Goal: Navigation & Orientation: Find specific page/section

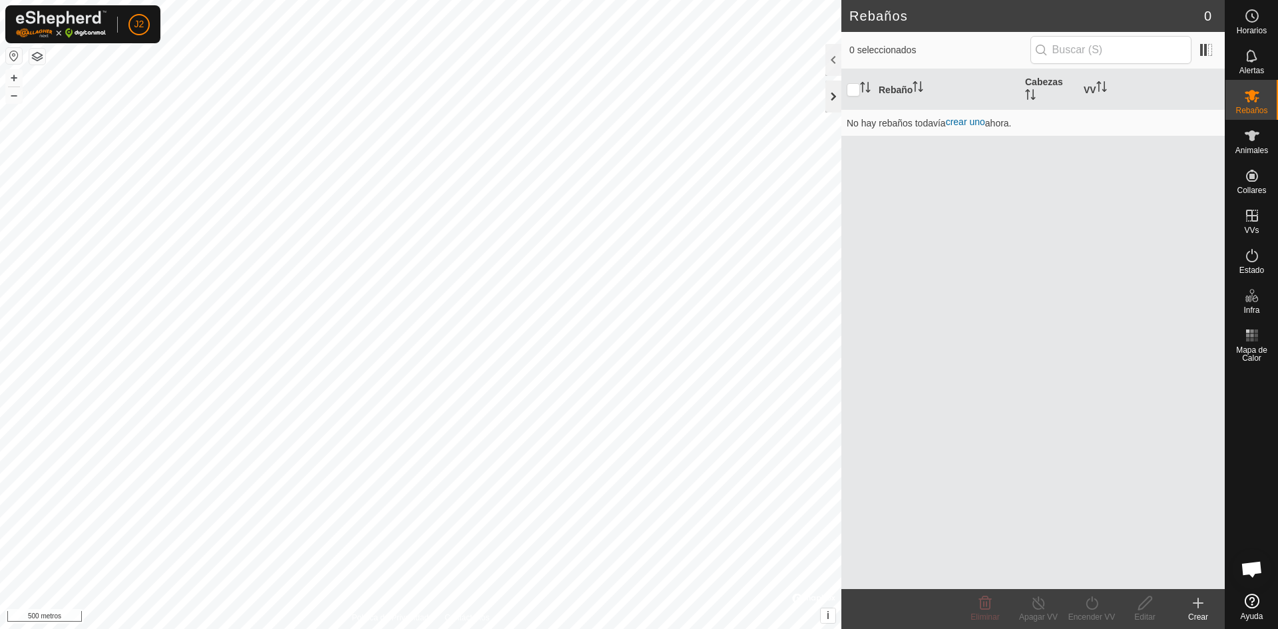
click at [833, 99] on div at bounding box center [834, 97] width 16 height 32
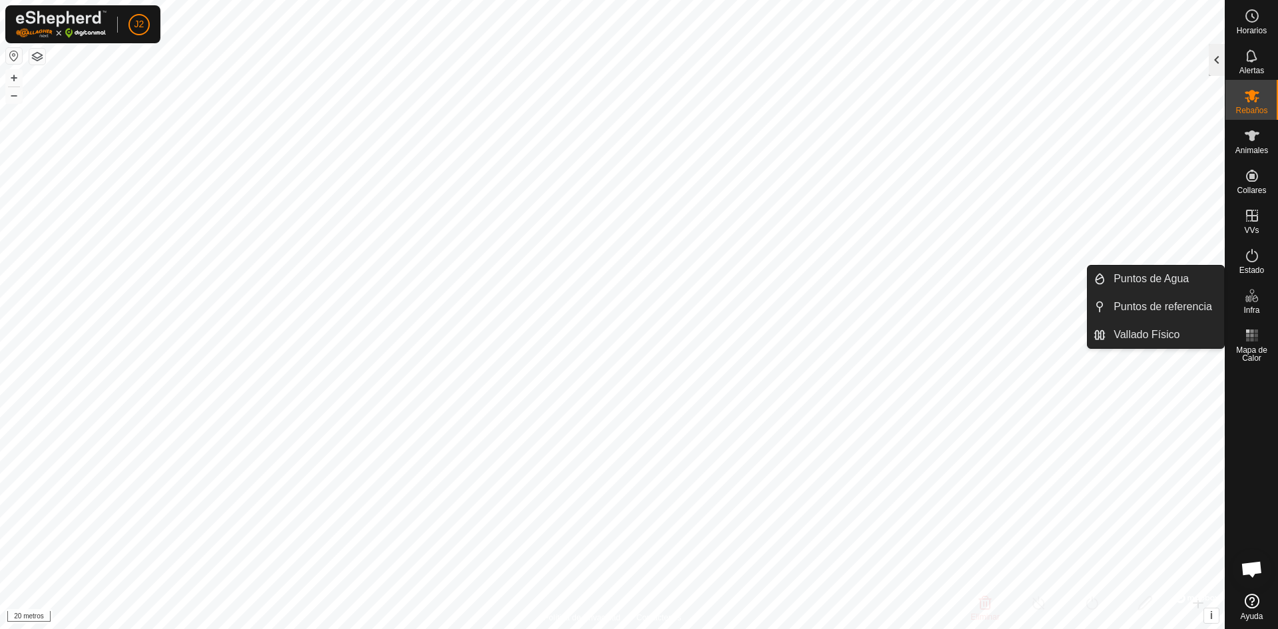
click at [1215, 61] on div at bounding box center [1217, 60] width 16 height 32
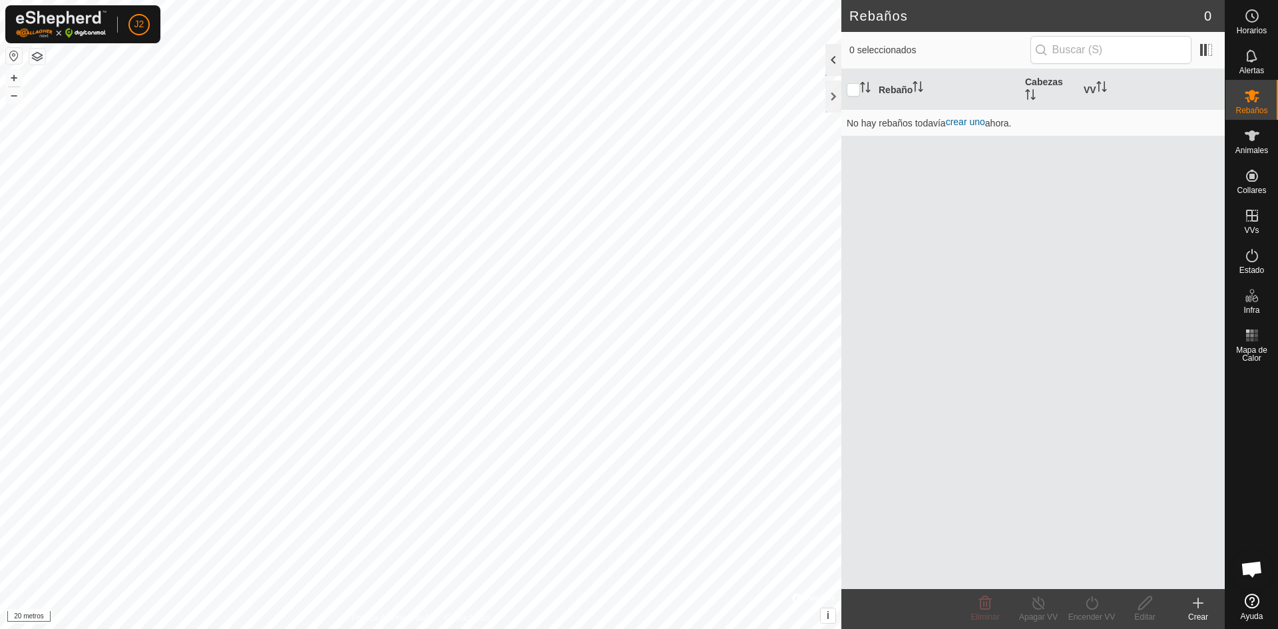
click at [834, 68] on div at bounding box center [834, 60] width 16 height 32
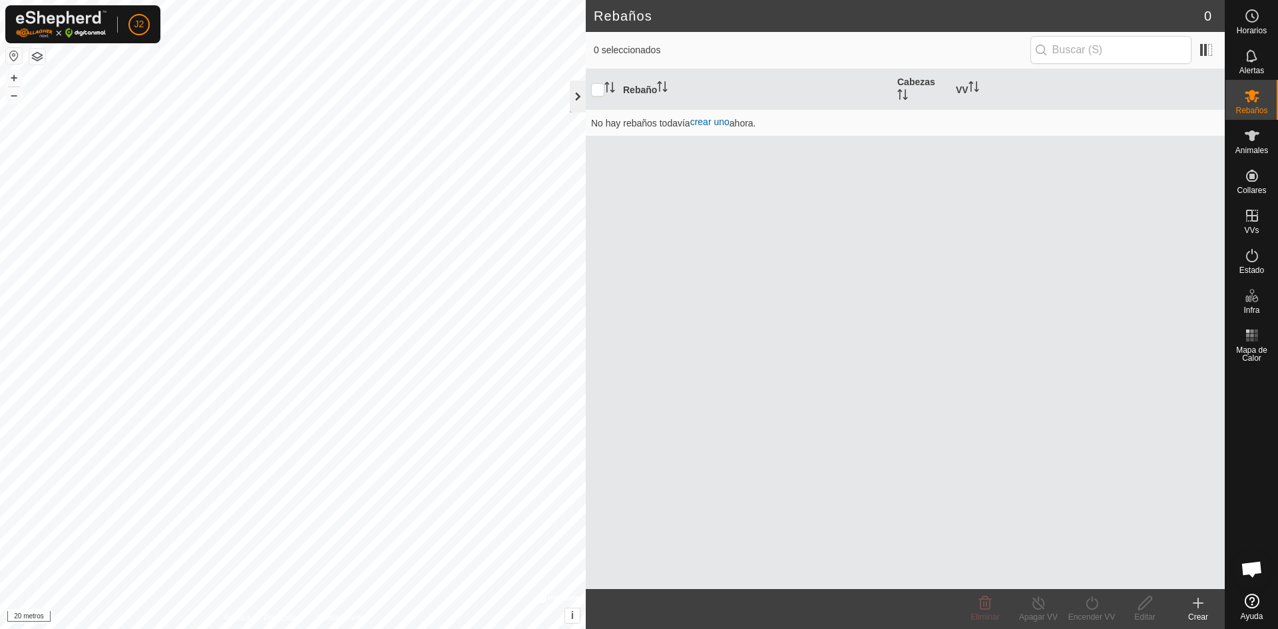
click at [575, 95] on div at bounding box center [578, 97] width 16 height 32
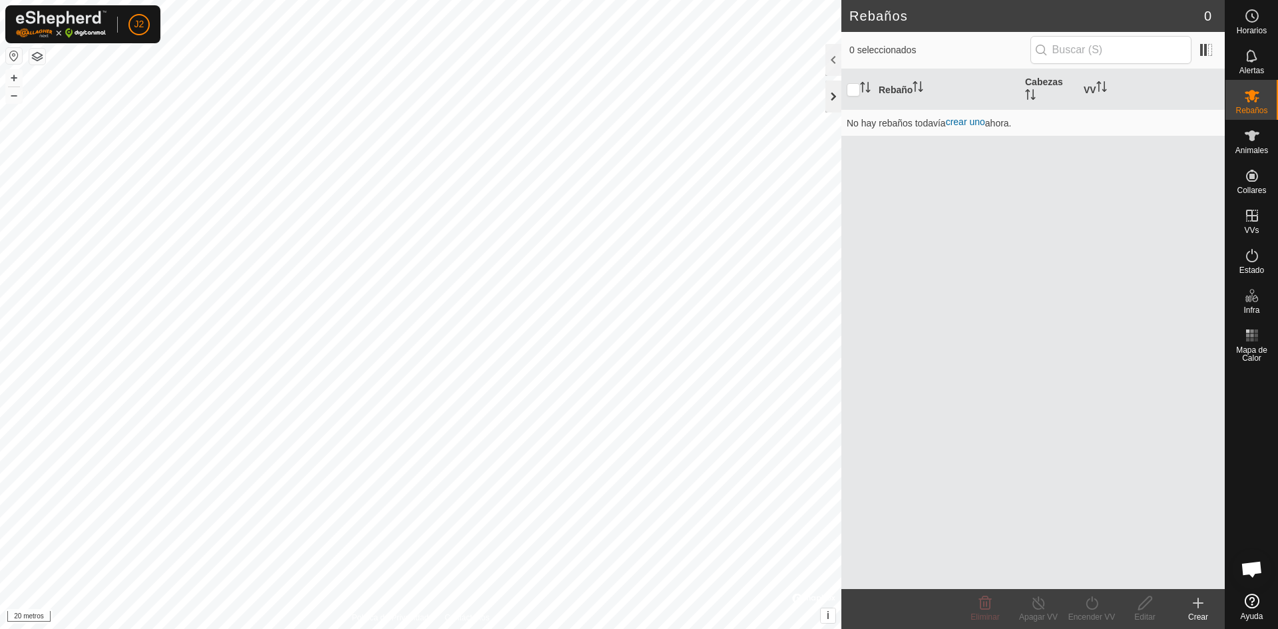
click at [826, 94] on div at bounding box center [834, 97] width 16 height 32
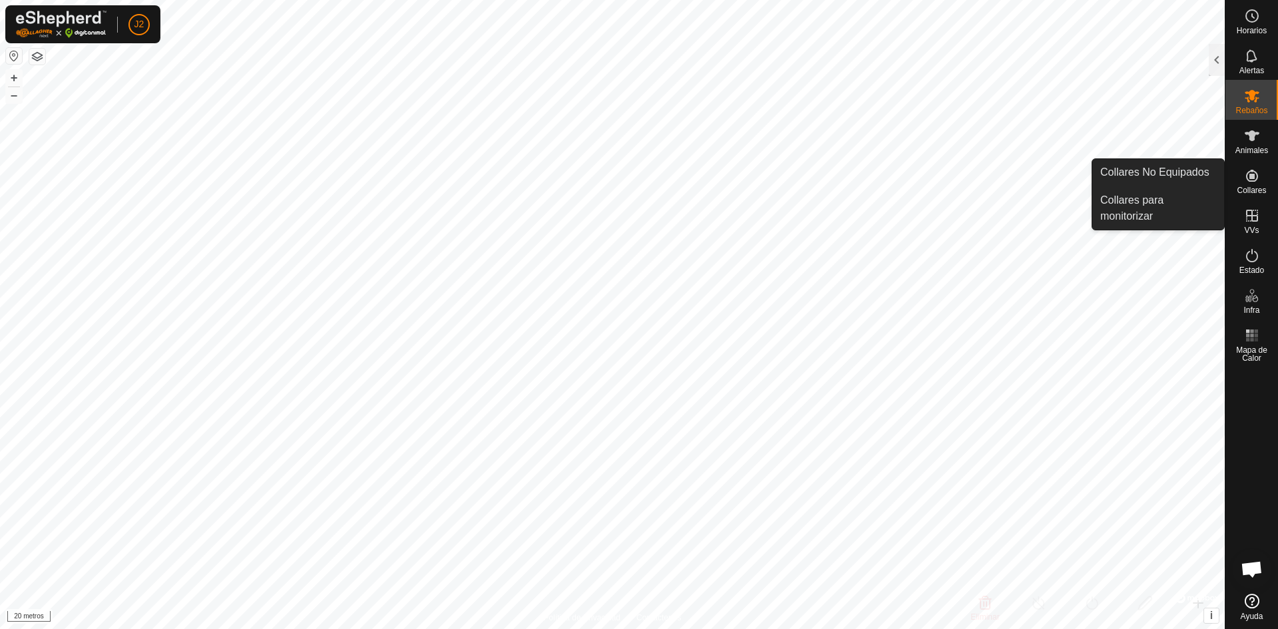
click at [1253, 178] on icon at bounding box center [1252, 176] width 12 height 12
click at [1156, 174] on link "Collares No Equipados" at bounding box center [1159, 172] width 132 height 27
click at [1256, 173] on icon at bounding box center [1252, 176] width 12 height 12
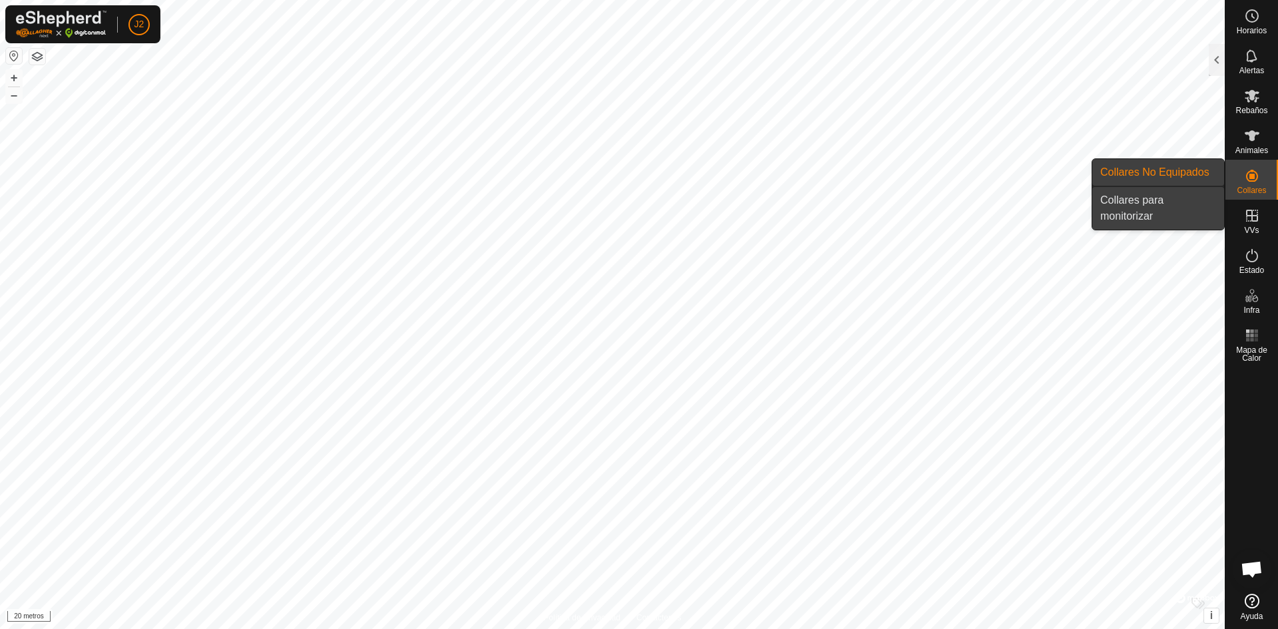
click at [1148, 205] on link "Collares para monitorizar" at bounding box center [1159, 208] width 132 height 43
click at [1250, 180] on icon at bounding box center [1252, 176] width 16 height 16
click at [1184, 175] on link "Collares No Equipados" at bounding box center [1159, 172] width 132 height 27
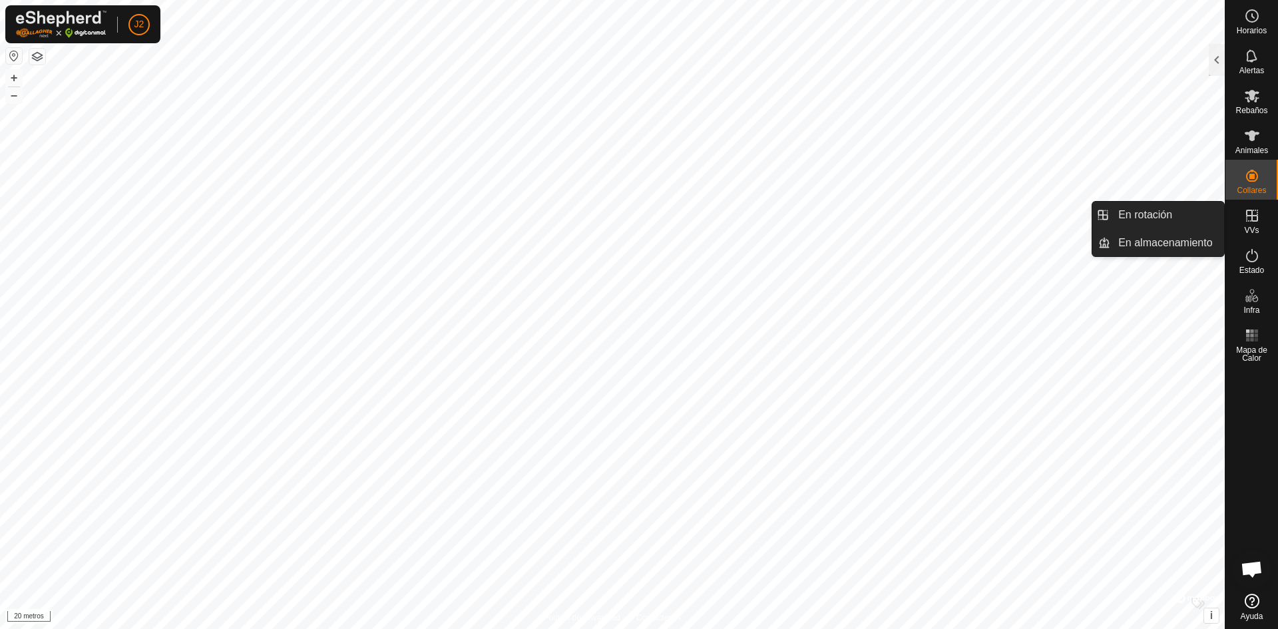
click at [1252, 221] on icon at bounding box center [1252, 216] width 12 height 12
click at [1156, 214] on link "En rotación" at bounding box center [1167, 215] width 114 height 27
click at [1152, 215] on link "En rotación" at bounding box center [1167, 215] width 114 height 27
click at [1149, 214] on link "En rotación" at bounding box center [1167, 215] width 114 height 27
click at [1146, 241] on link "En almacenamiento" at bounding box center [1167, 243] width 114 height 27
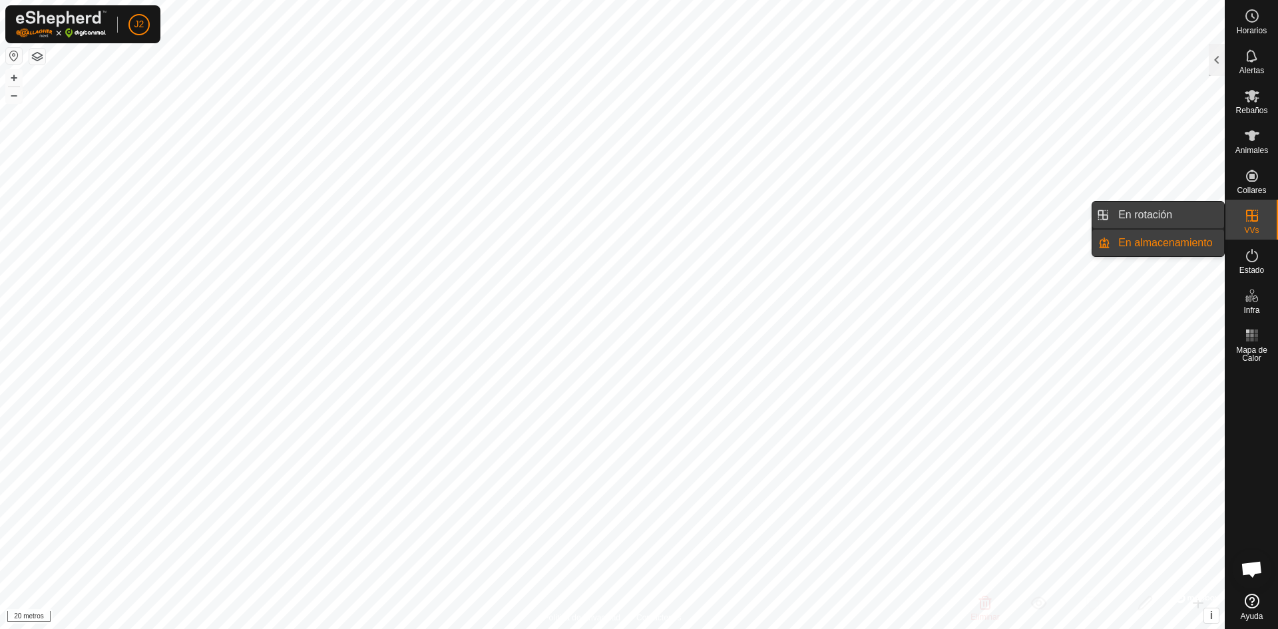
click at [1148, 213] on link "En rotación" at bounding box center [1167, 215] width 114 height 27
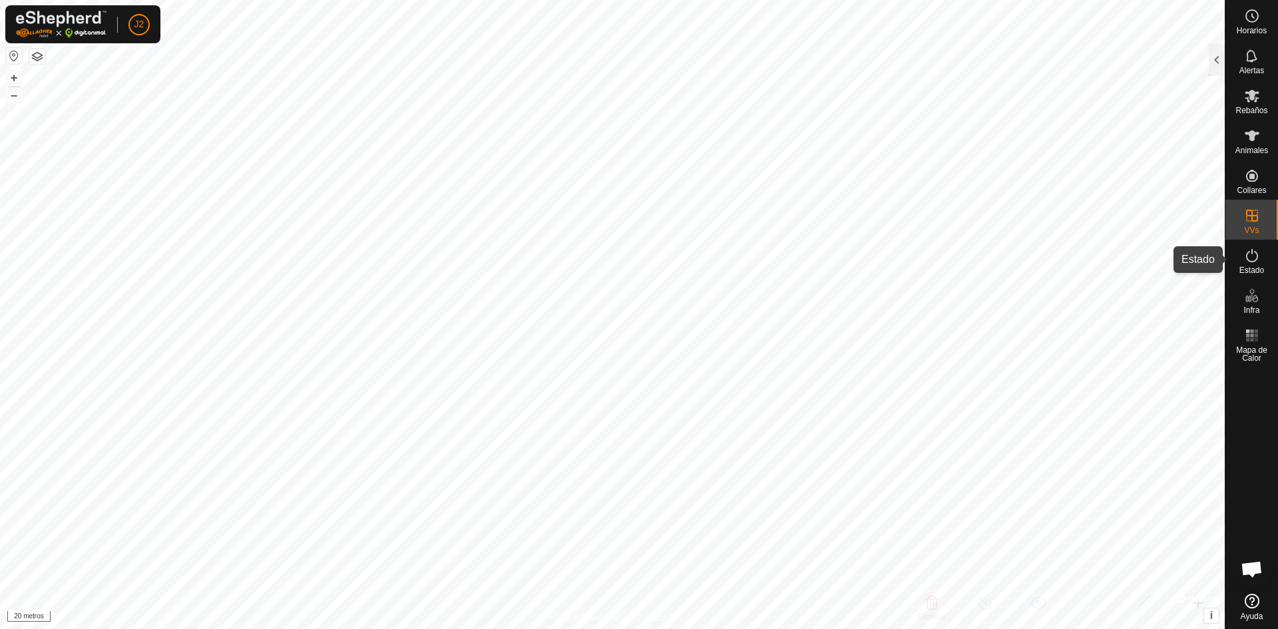
drag, startPoint x: 1249, startPoint y: 261, endPoint x: 1242, endPoint y: 257, distance: 7.8
click at [1244, 259] on icon at bounding box center [1252, 256] width 16 height 16
click at [1258, 266] on font "Estado" at bounding box center [1252, 270] width 25 height 9
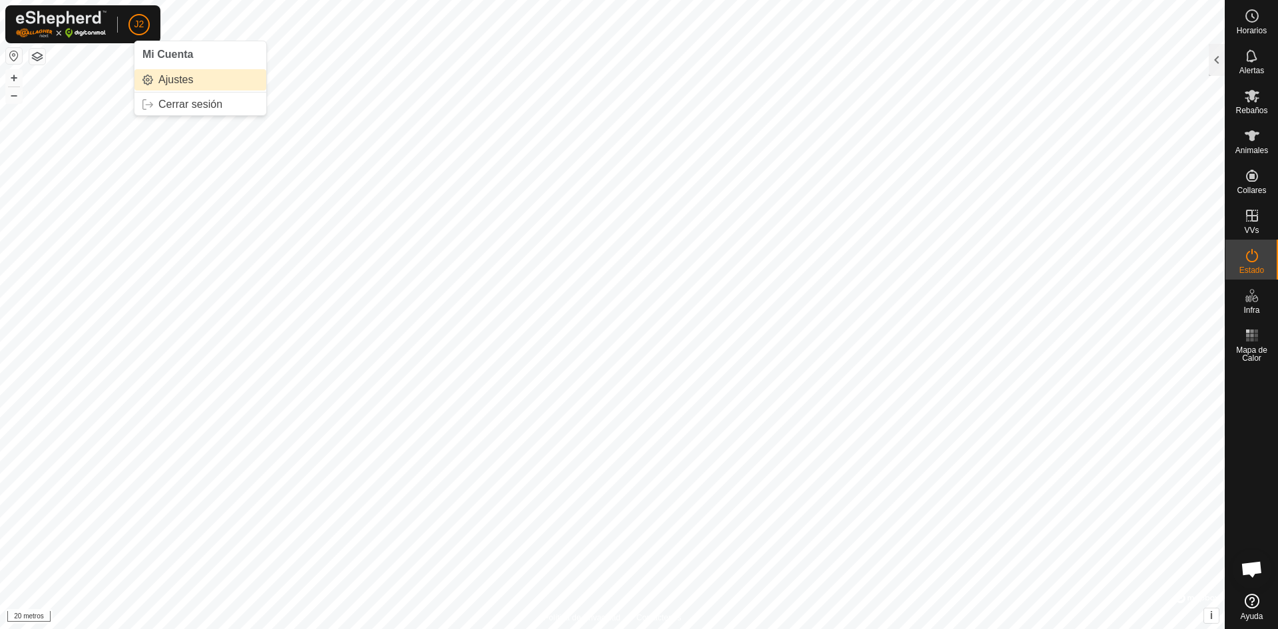
click at [170, 80] on link "Ajustes" at bounding box center [200, 79] width 132 height 21
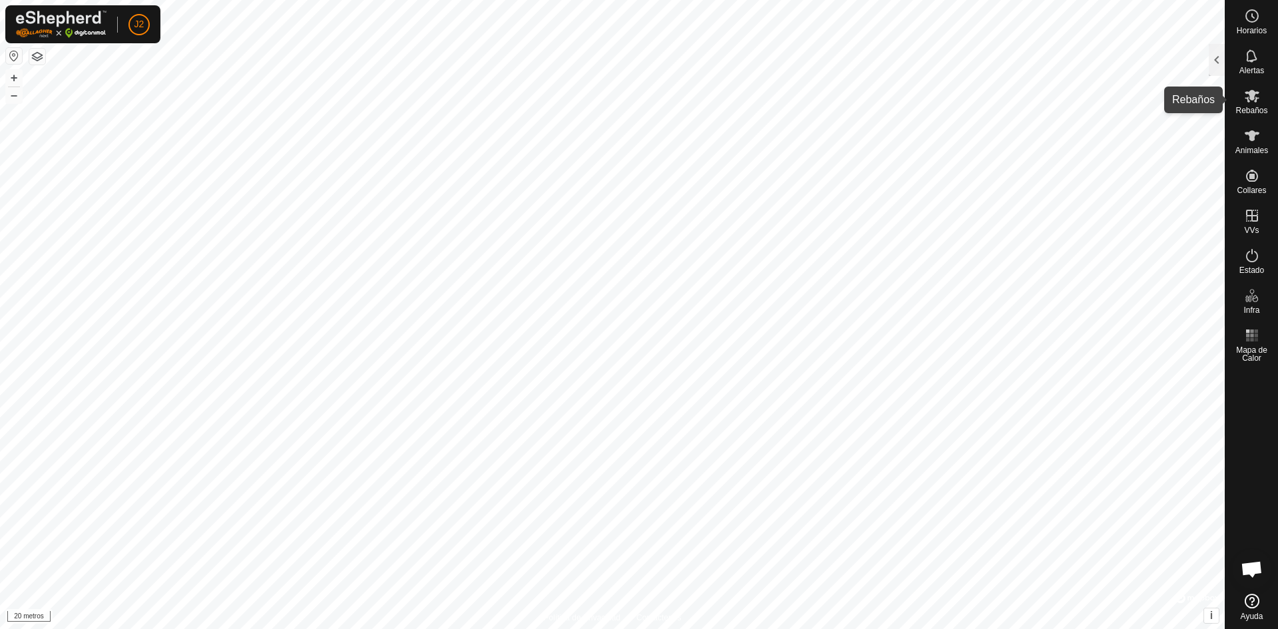
click at [1258, 94] on icon at bounding box center [1252, 96] width 15 height 13
click at [1251, 104] on es-mob-svg-icon at bounding box center [1252, 95] width 24 height 21
click at [1256, 144] on es-animals-svg-icon at bounding box center [1252, 135] width 24 height 21
click at [1254, 67] on font "Alertas" at bounding box center [1252, 70] width 25 height 9
click at [1213, 61] on div at bounding box center [1217, 60] width 16 height 32
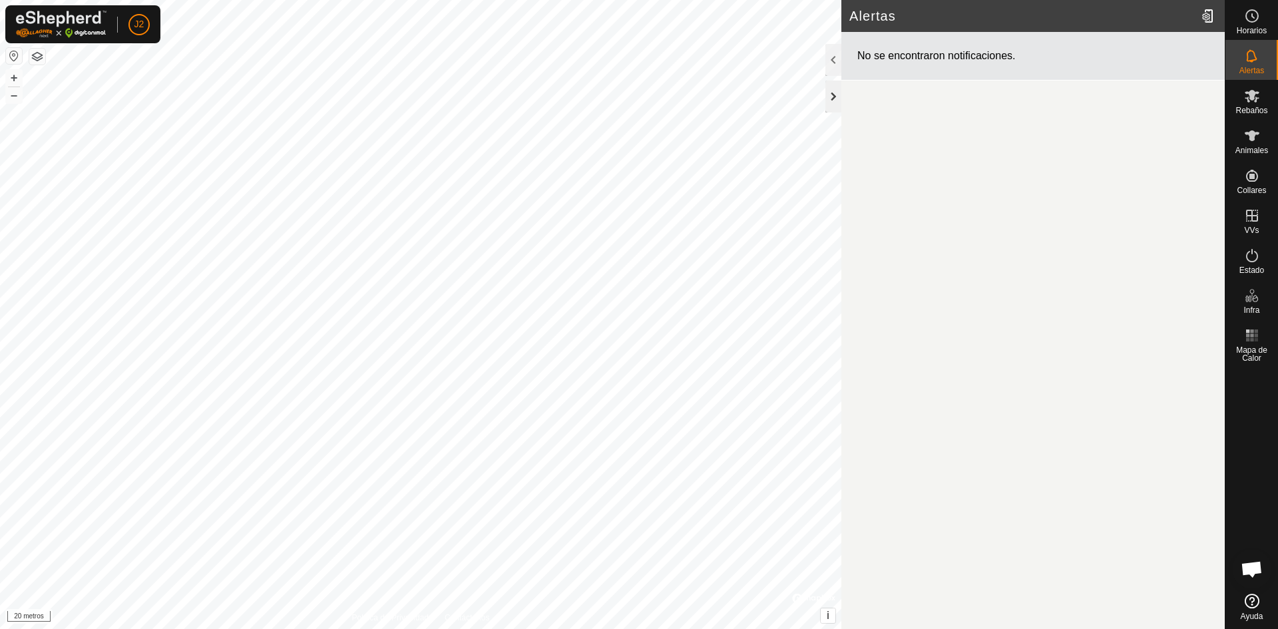
click at [833, 95] on div at bounding box center [834, 97] width 16 height 32
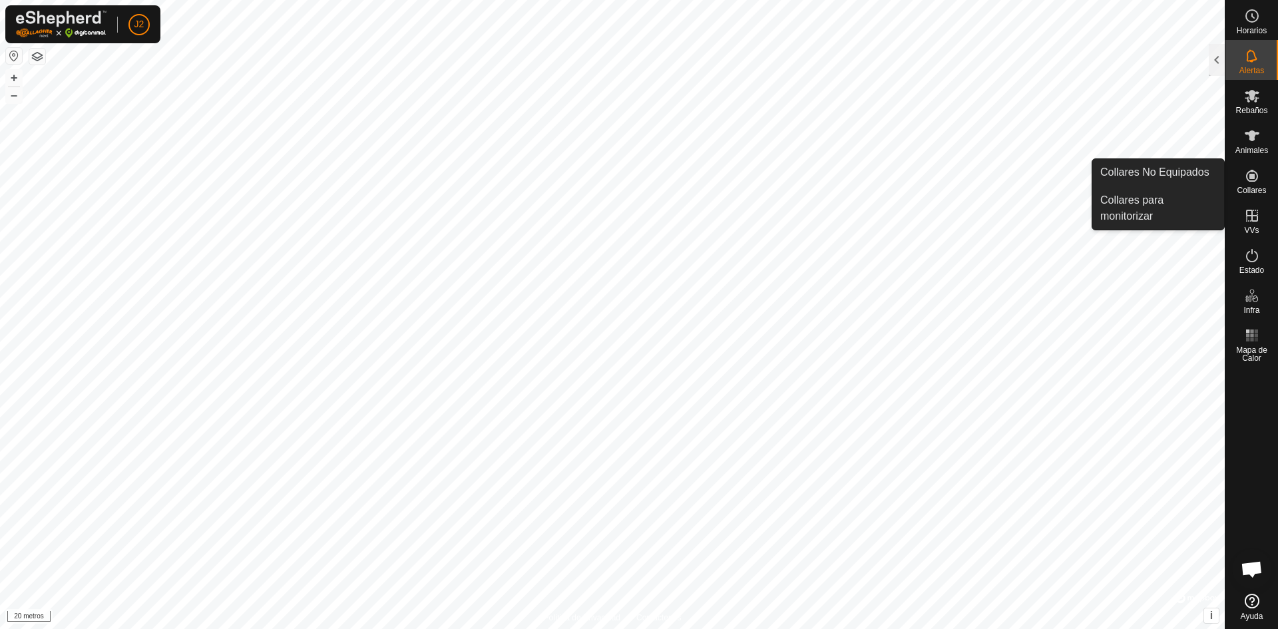
click at [1252, 175] on icon at bounding box center [1252, 176] width 12 height 12
click at [1165, 172] on link "Collares No Equipados" at bounding box center [1159, 172] width 132 height 27
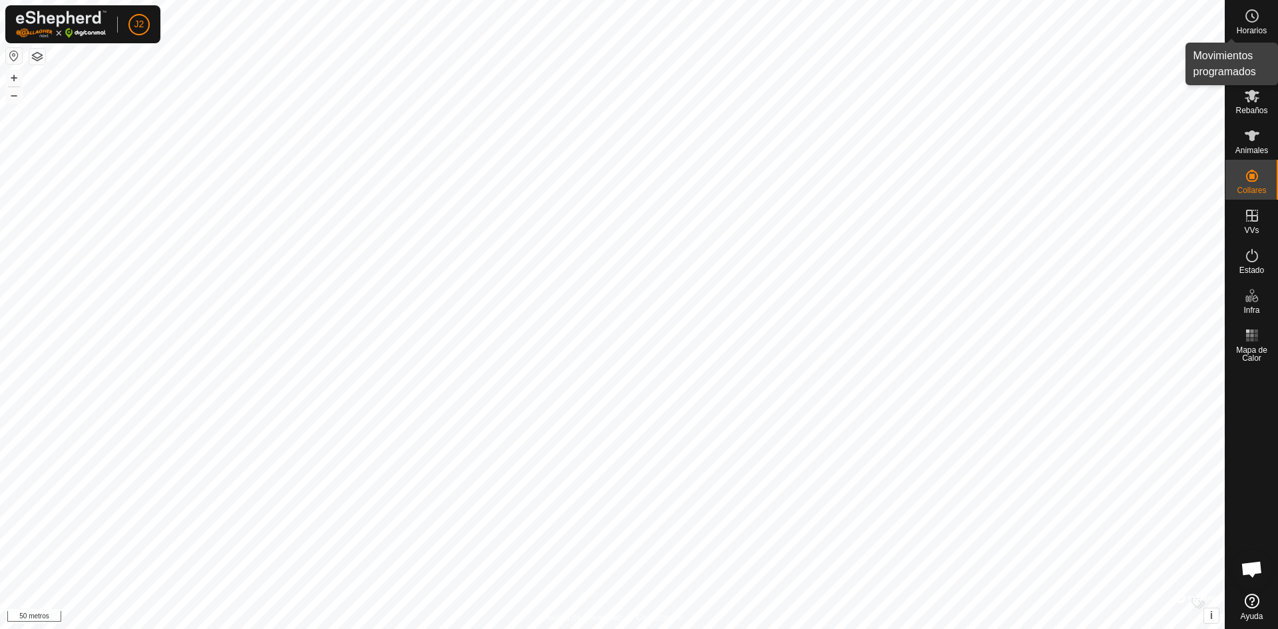
click at [1253, 13] on icon at bounding box center [1252, 16] width 16 height 16
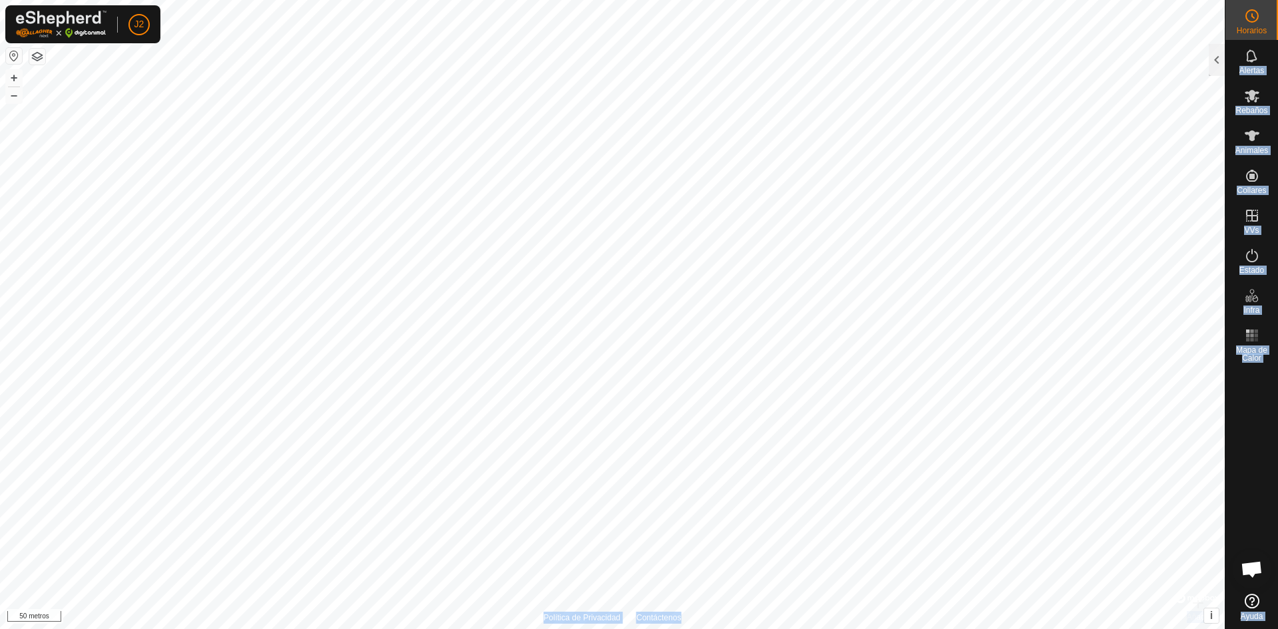
click at [1224, 14] on div "Horarios Alertas Rebaños Animales Collares VVs Estado Infra Mapa de Calor Ayuda…" at bounding box center [639, 314] width 1278 height 629
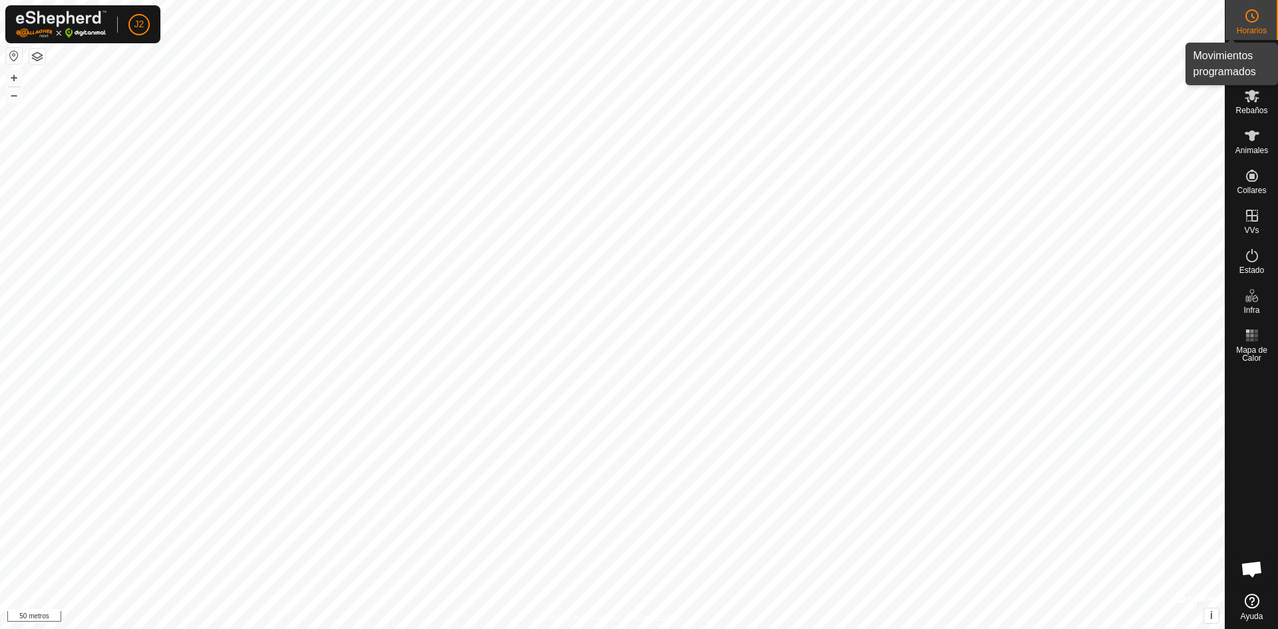
click at [1254, 23] on icon at bounding box center [1252, 16] width 16 height 16
click at [15, 58] on button "button" at bounding box center [14, 56] width 16 height 16
click at [40, 55] on button "button" at bounding box center [37, 57] width 16 height 16
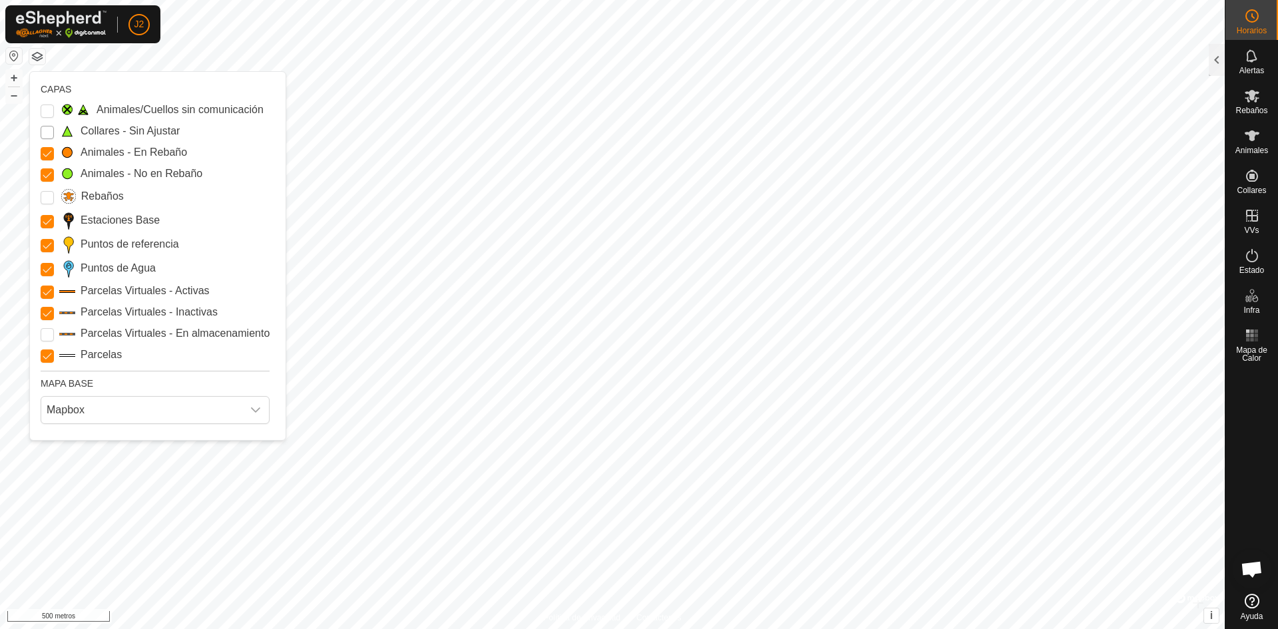
click at [49, 134] on Unfitted "Collares - Sin Ajustar" at bounding box center [47, 132] width 13 height 13
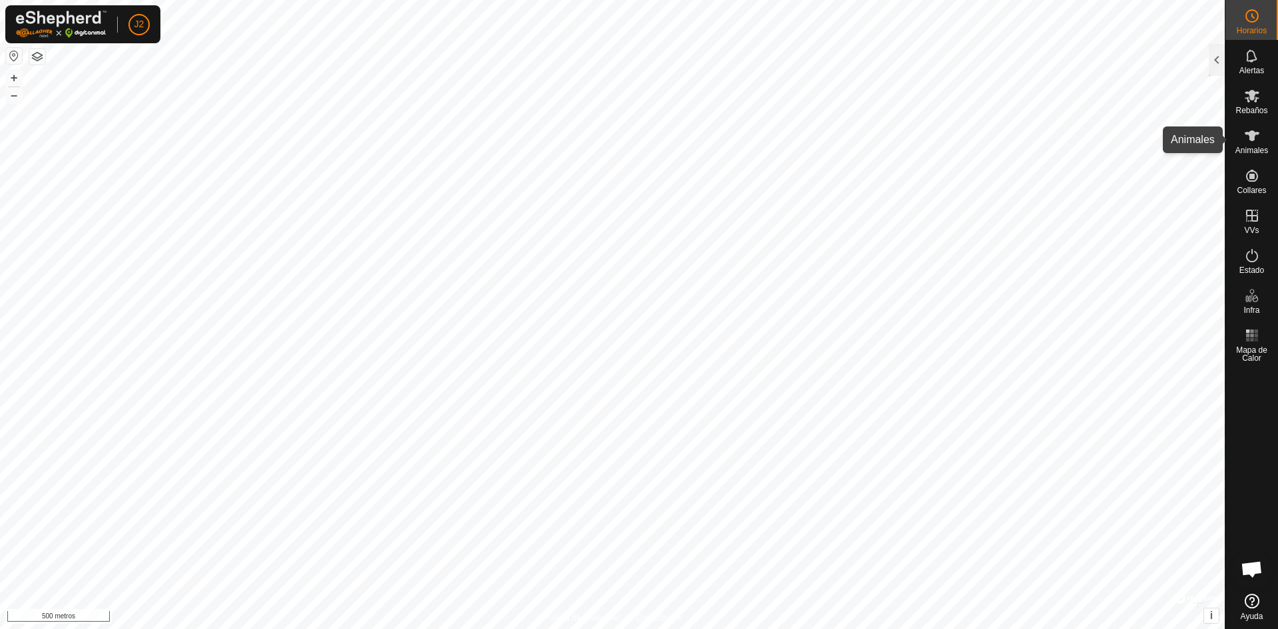
click at [1255, 140] on icon at bounding box center [1252, 136] width 16 height 16
click at [1253, 138] on icon at bounding box center [1252, 135] width 15 height 11
click at [1258, 140] on icon at bounding box center [1252, 136] width 16 height 16
click at [35, 54] on button "button" at bounding box center [37, 57] width 16 height 16
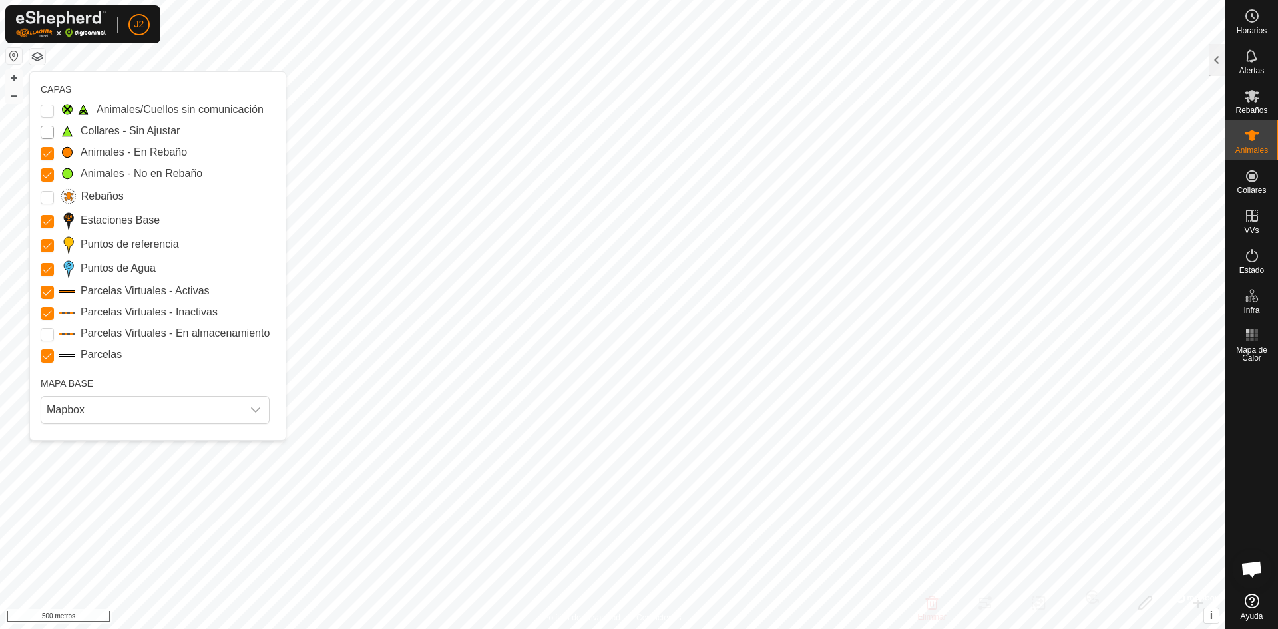
click at [49, 132] on Unfitted "Collares - Sin Ajustar" at bounding box center [47, 132] width 13 height 13
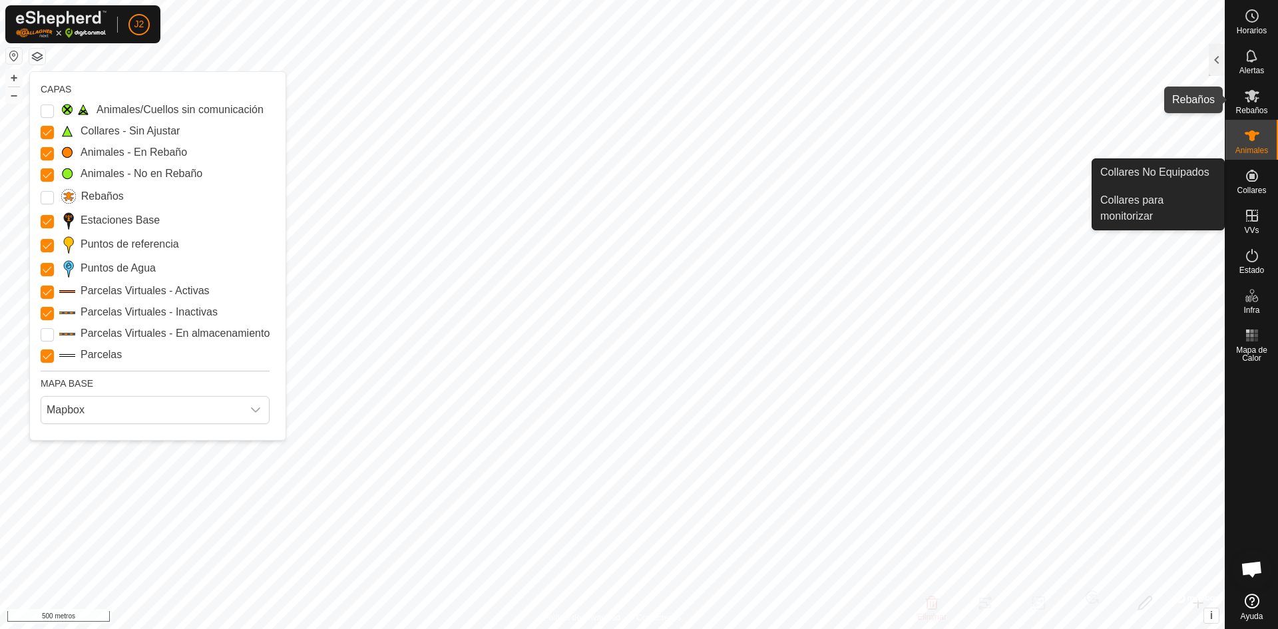
click at [1250, 101] on icon at bounding box center [1252, 96] width 15 height 13
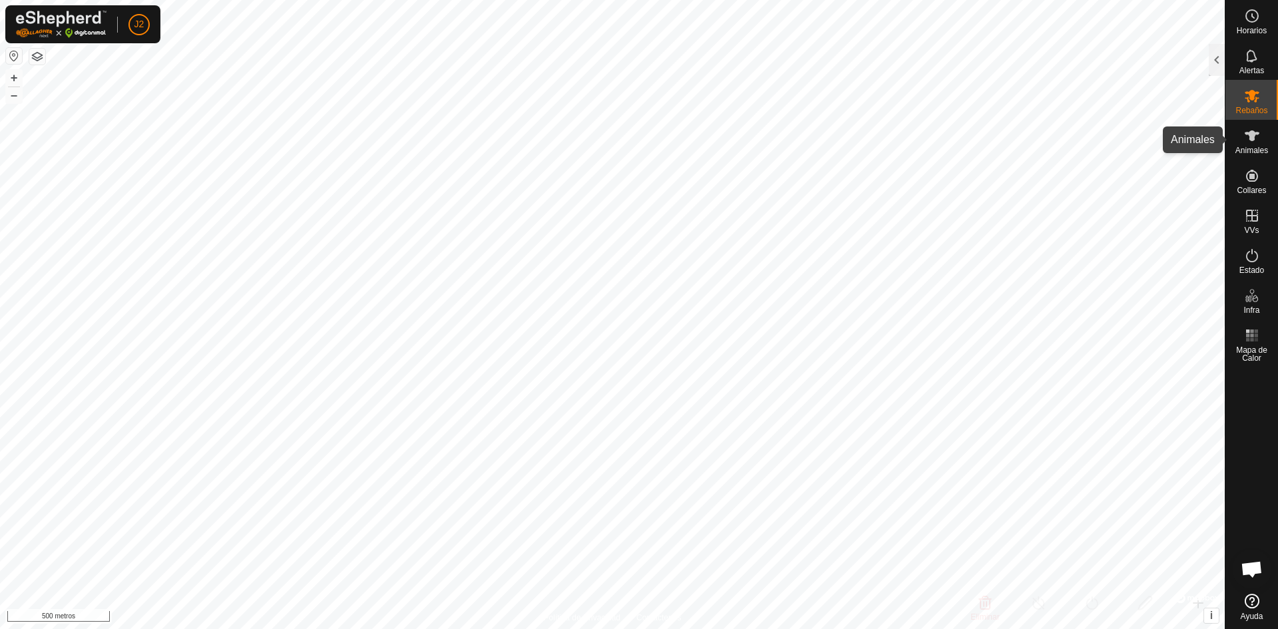
click at [1248, 138] on icon at bounding box center [1252, 136] width 16 height 16
click at [1261, 108] on font "Rebaños" at bounding box center [1252, 110] width 32 height 9
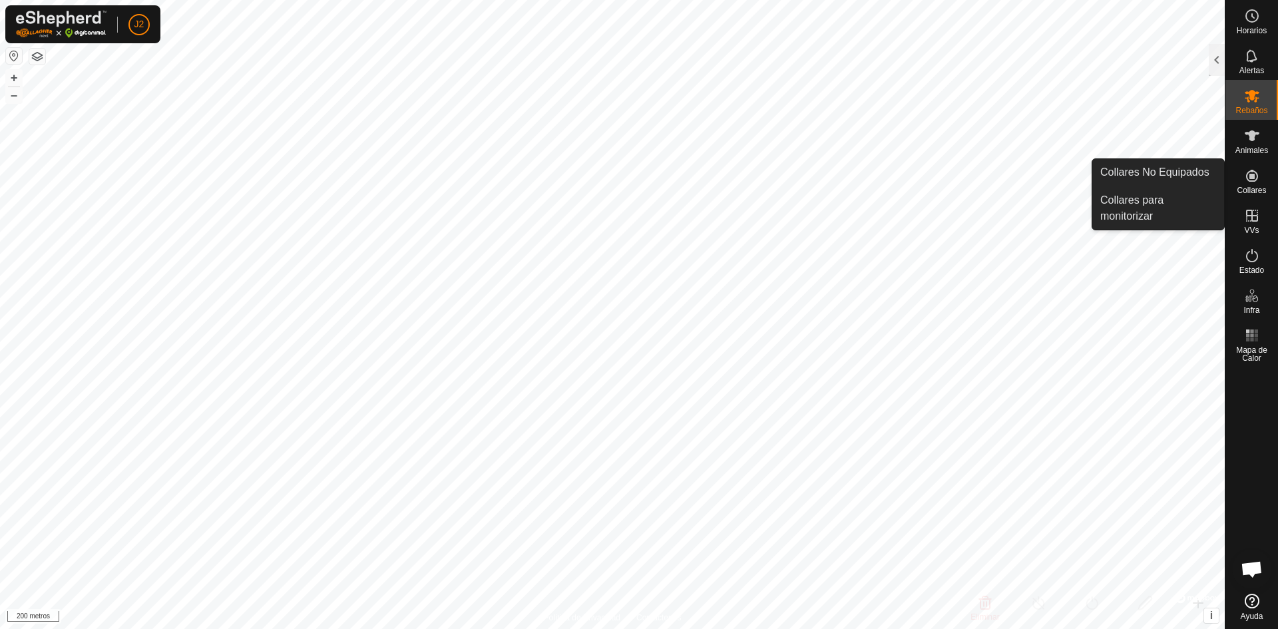
click at [1258, 183] on icon at bounding box center [1252, 176] width 16 height 16
click at [1192, 170] on link "Collares No Equipados" at bounding box center [1159, 172] width 132 height 27
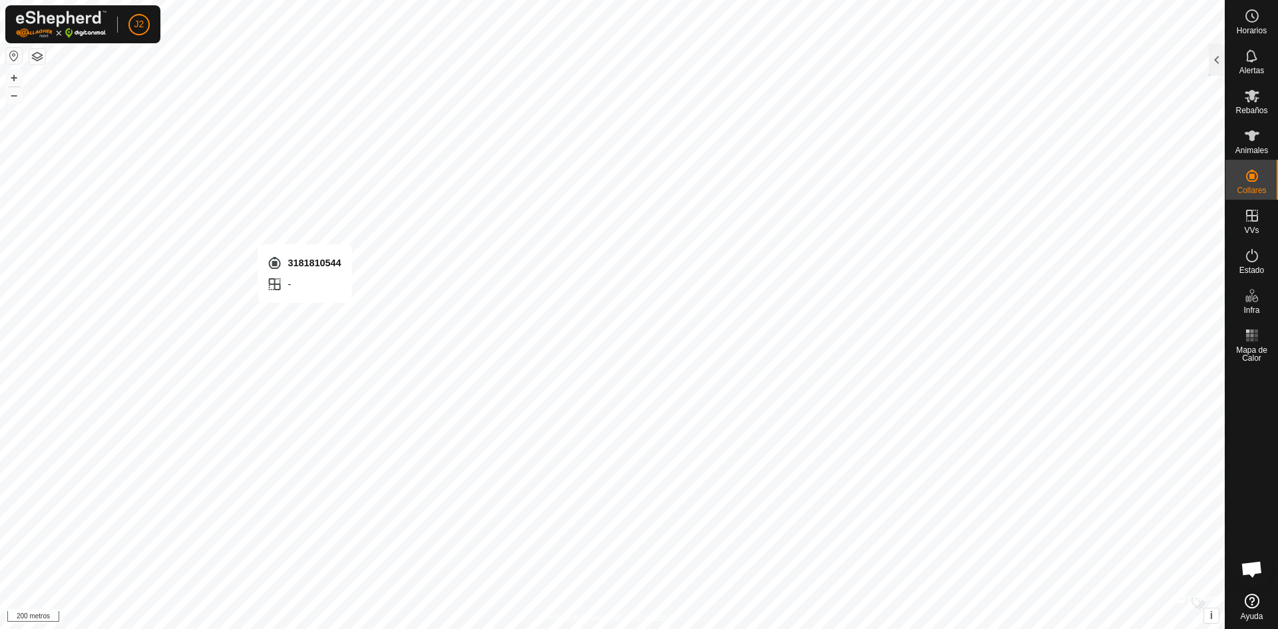
checkbox input "false"
checkbox input "true"
click at [1257, 102] on icon at bounding box center [1252, 96] width 16 height 16
click at [1252, 140] on icon at bounding box center [1252, 135] width 15 height 11
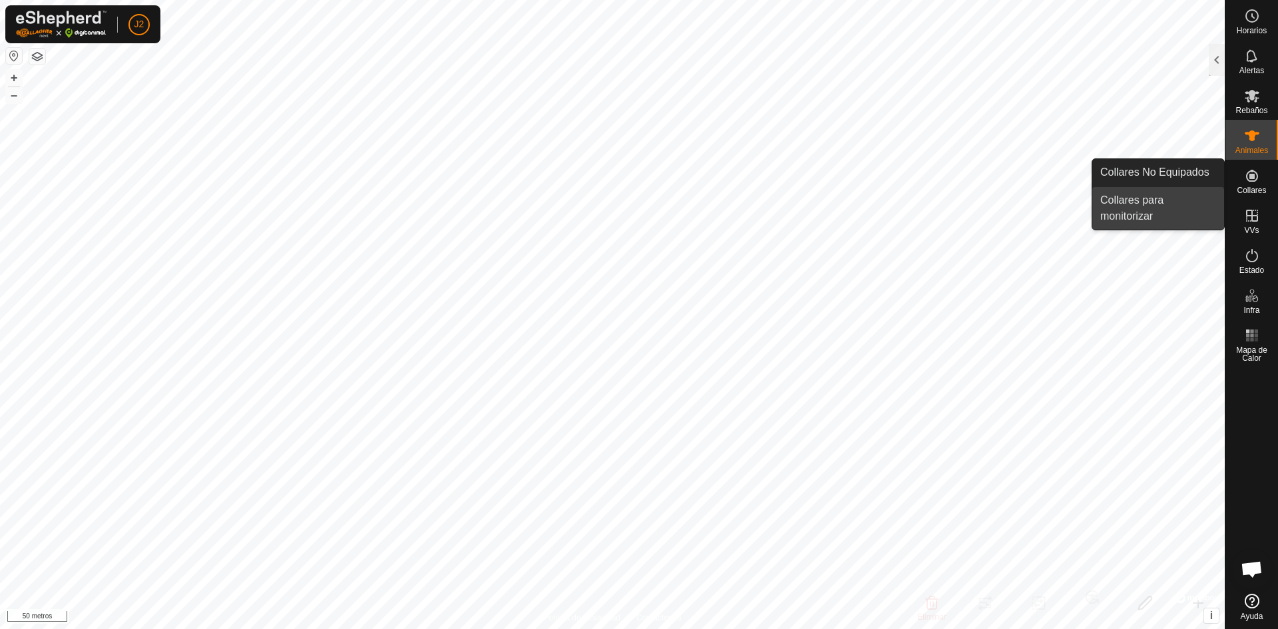
click at [1138, 204] on link "Collares para monitorizar" at bounding box center [1159, 208] width 132 height 43
click at [1151, 212] on link "Collares para monitorizar" at bounding box center [1159, 208] width 132 height 43
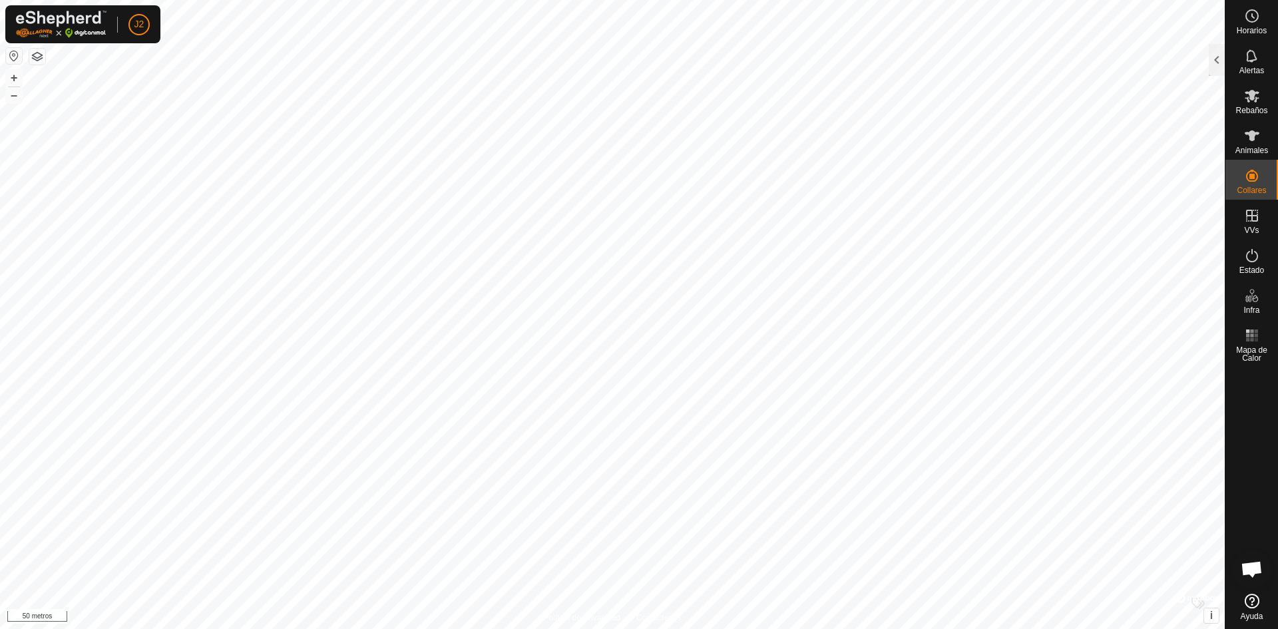
checkbox input "false"
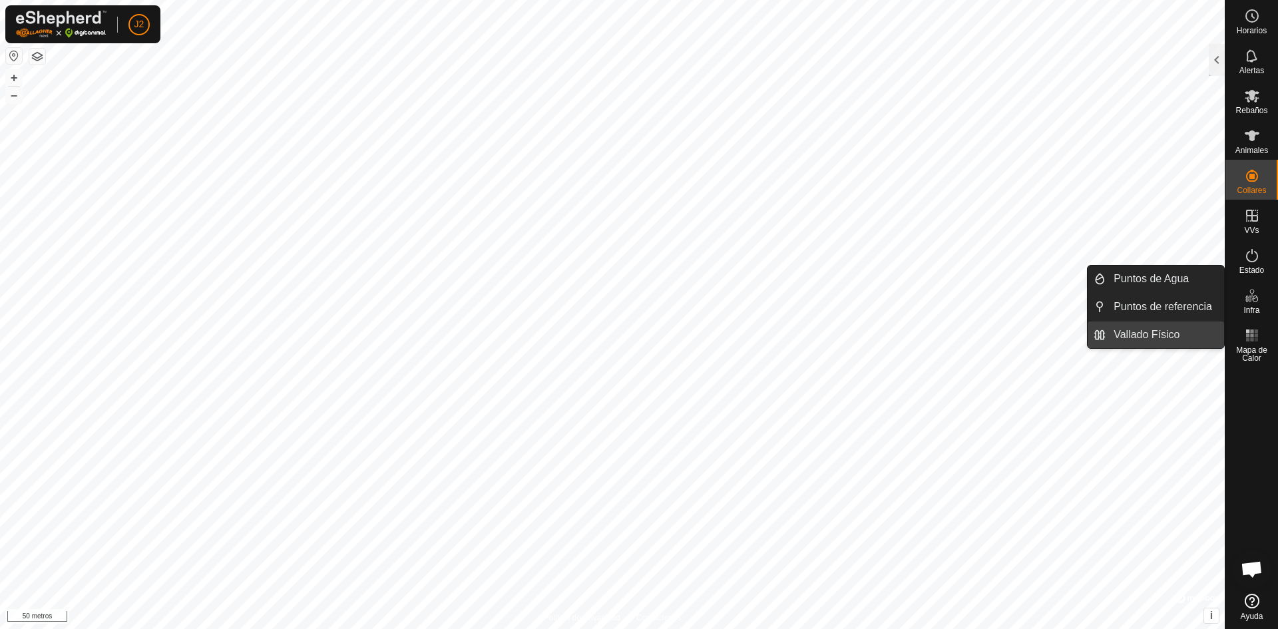
click at [1142, 336] on link "Vallado Físico" at bounding box center [1165, 335] width 119 height 27
click at [1170, 309] on link "Puntos de referencia" at bounding box center [1165, 307] width 119 height 27
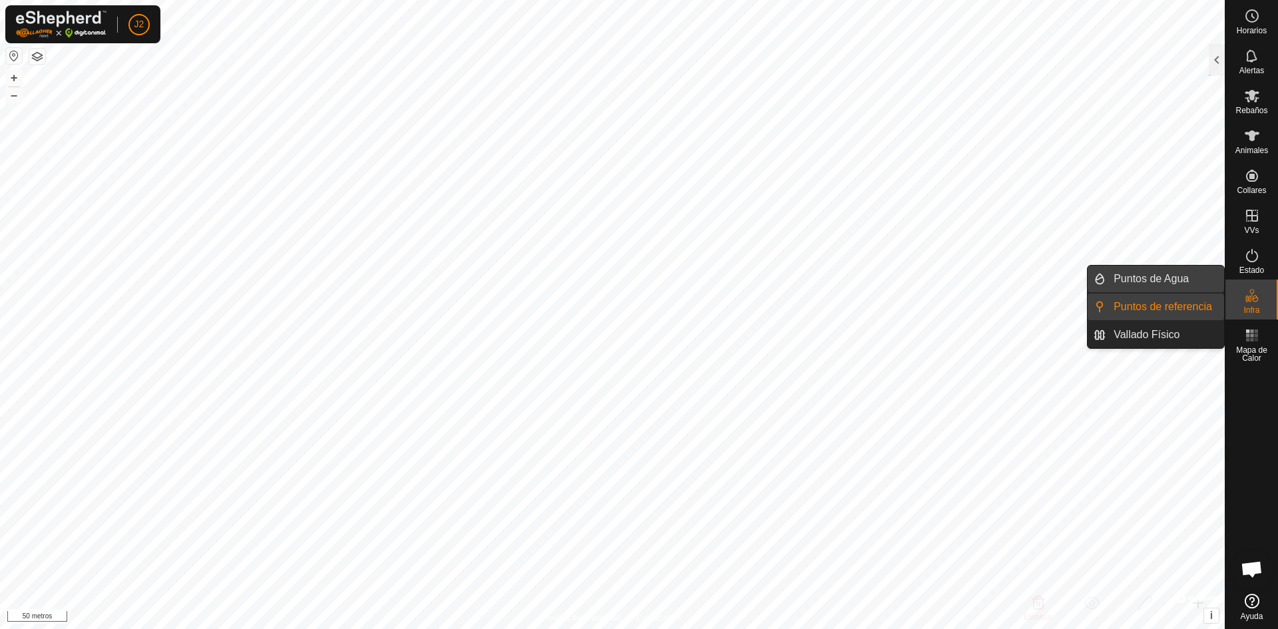
click at [1172, 282] on link "Puntos de Agua" at bounding box center [1165, 279] width 119 height 27
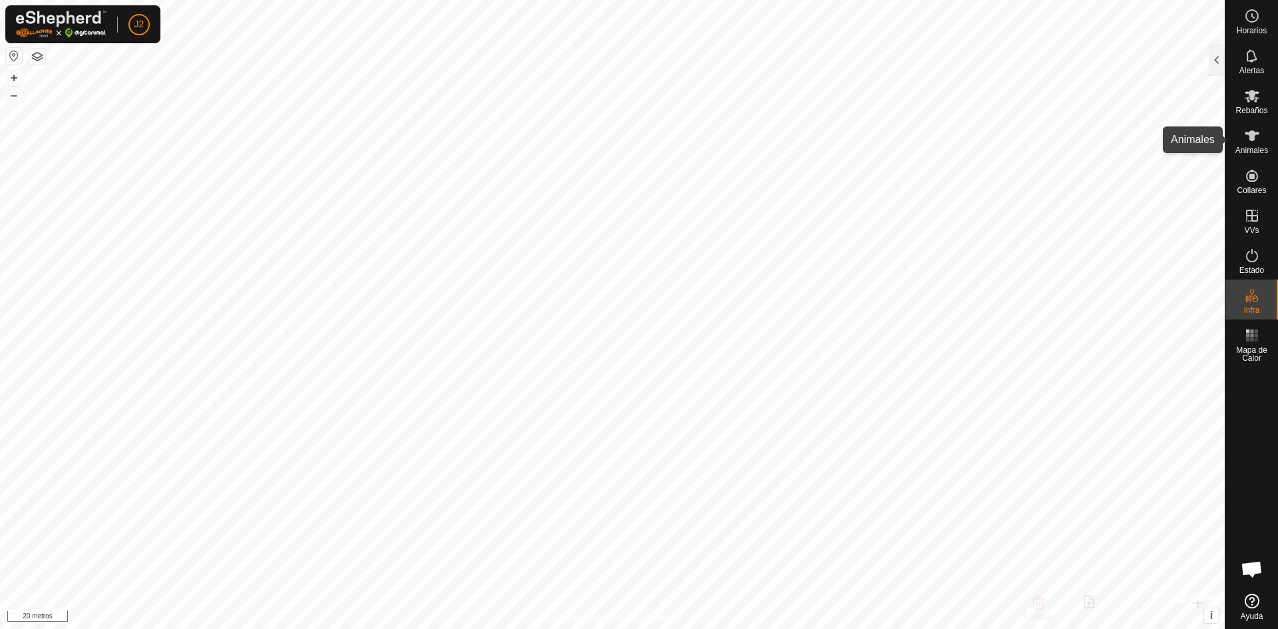
click at [1254, 136] on icon at bounding box center [1252, 135] width 15 height 11
drag, startPoint x: 1278, startPoint y: 130, endPoint x: 1254, endPoint y: 136, distance: 24.1
click at [1258, 135] on div "Animales" at bounding box center [1252, 140] width 53 height 40
click at [1254, 136] on icon at bounding box center [1252, 135] width 15 height 11
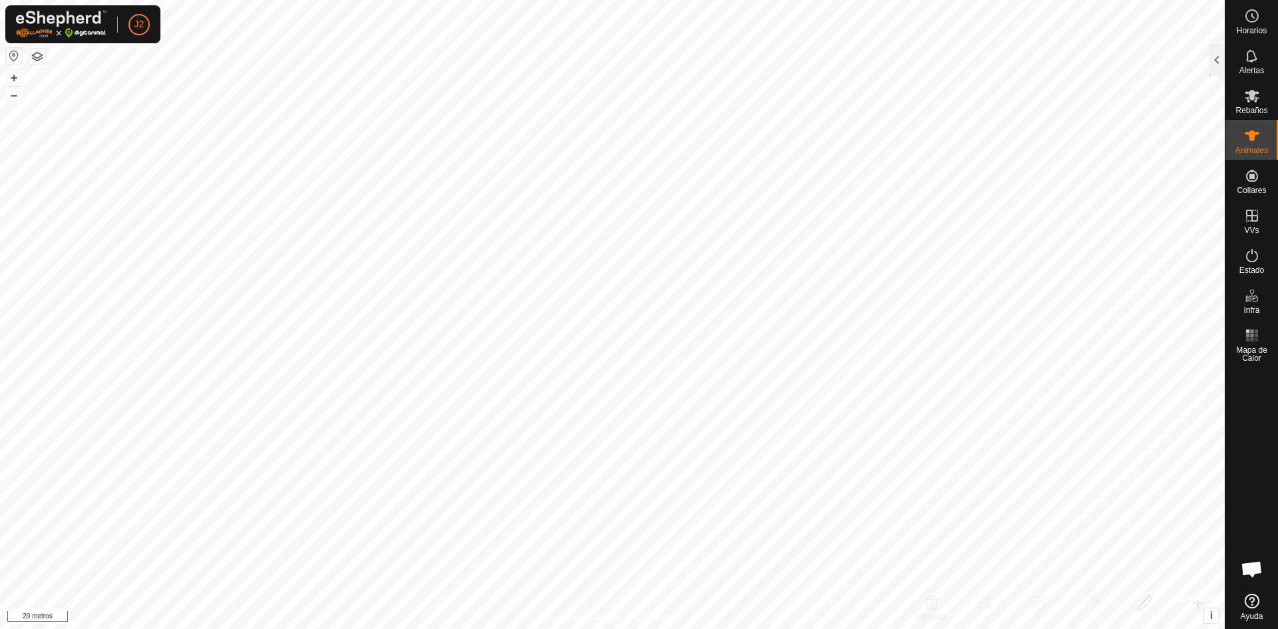
click at [1253, 136] on icon at bounding box center [1252, 135] width 15 height 11
click at [1242, 137] on es-animals-svg-icon at bounding box center [1252, 135] width 24 height 21
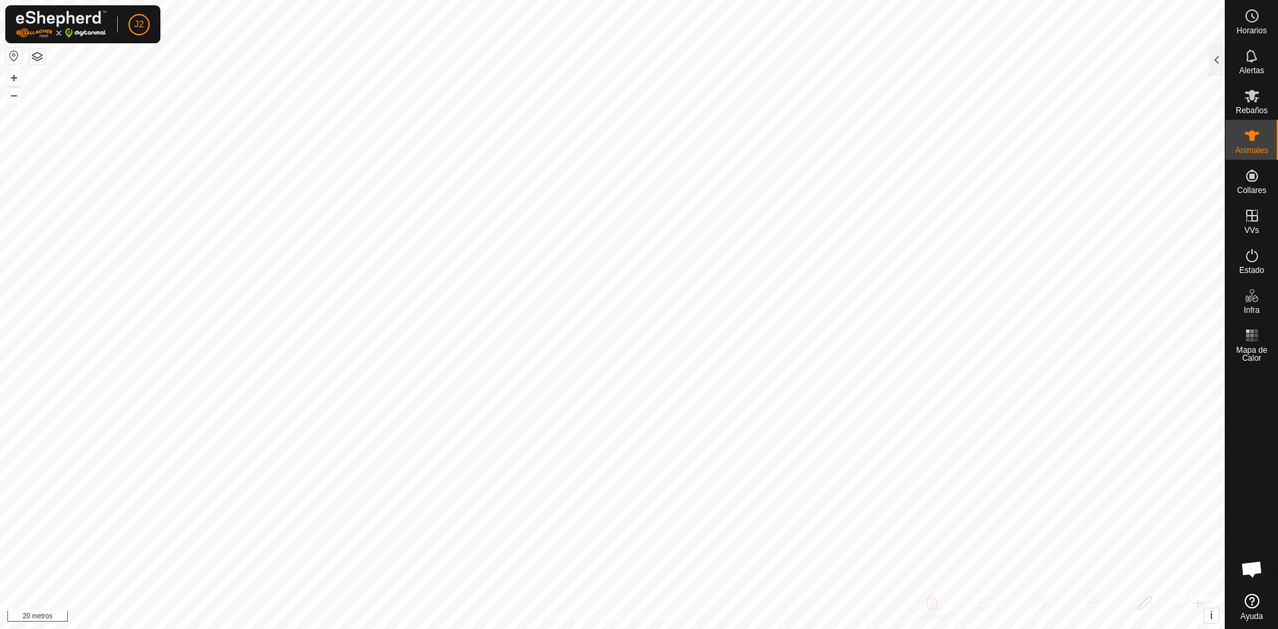
click at [1250, 149] on font "Animales" at bounding box center [1252, 150] width 33 height 9
click at [1252, 266] on font "Estado" at bounding box center [1252, 270] width 25 height 9
click at [1249, 145] on es-animals-svg-icon at bounding box center [1252, 135] width 24 height 21
click at [1251, 97] on icon at bounding box center [1252, 96] width 15 height 13
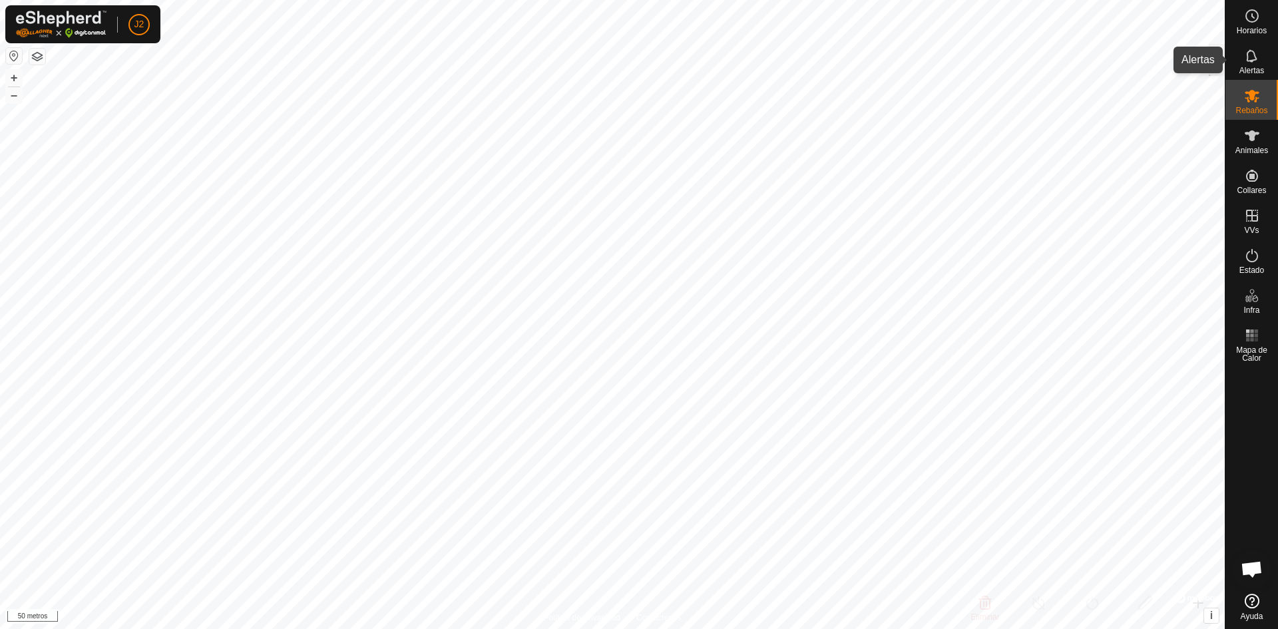
click at [1246, 69] on font "Alertas" at bounding box center [1252, 70] width 25 height 9
click at [1244, 24] on es-schedule-vp-svg-icon at bounding box center [1252, 15] width 24 height 21
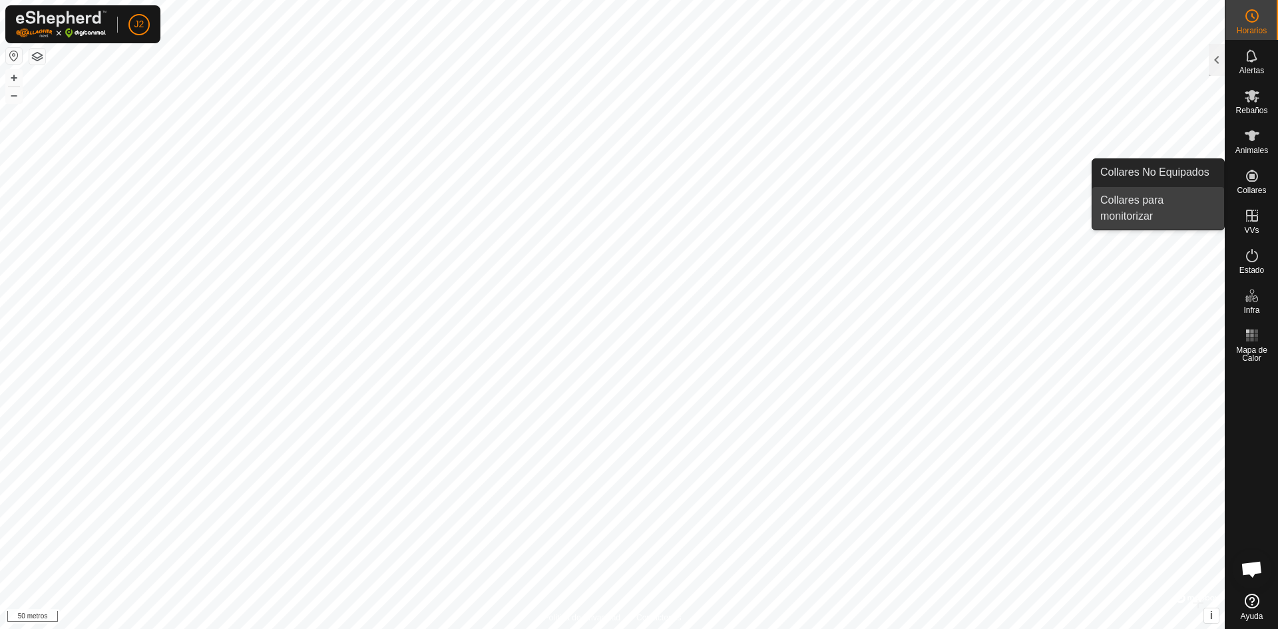
click at [1162, 194] on link "Collares para monitorizar" at bounding box center [1159, 208] width 132 height 43
click at [1164, 171] on link "Collares No Equipados" at bounding box center [1159, 172] width 132 height 27
click at [1175, 208] on link "Collares para monitorizar" at bounding box center [1159, 208] width 132 height 43
click at [1179, 169] on link "Collares No Equipados" at bounding box center [1159, 172] width 132 height 27
click at [1160, 218] on link "Collares para monitorizar" at bounding box center [1159, 208] width 132 height 43
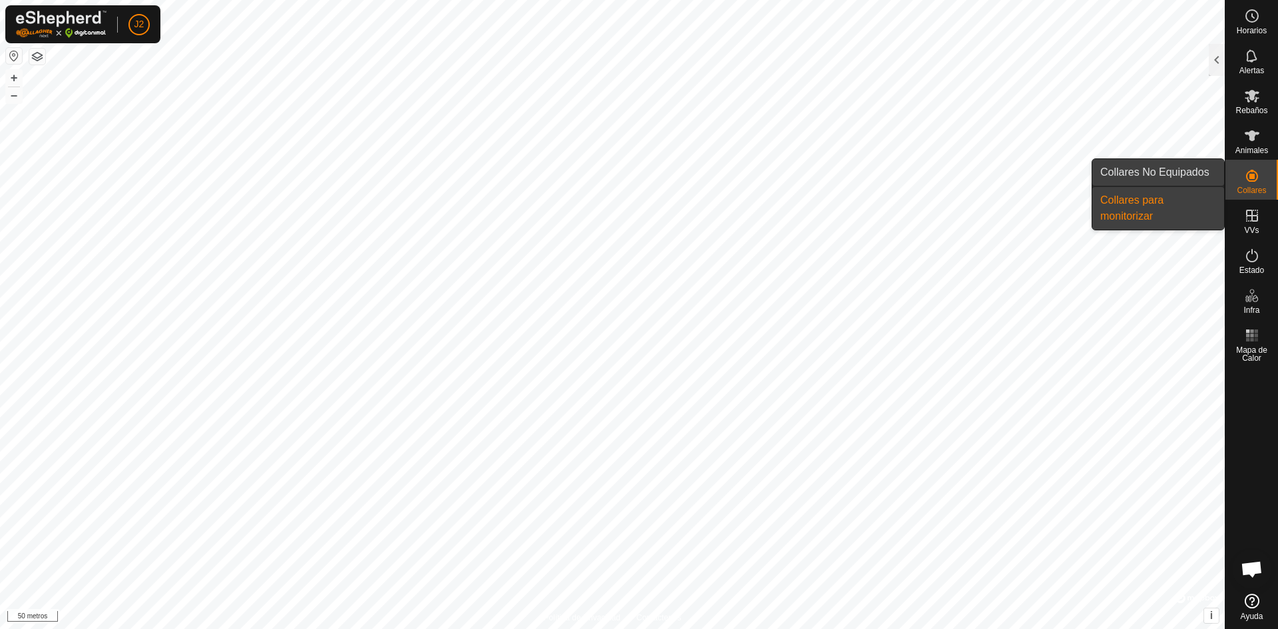
click at [1163, 168] on link "Collares No Equipados" at bounding box center [1159, 172] width 132 height 27
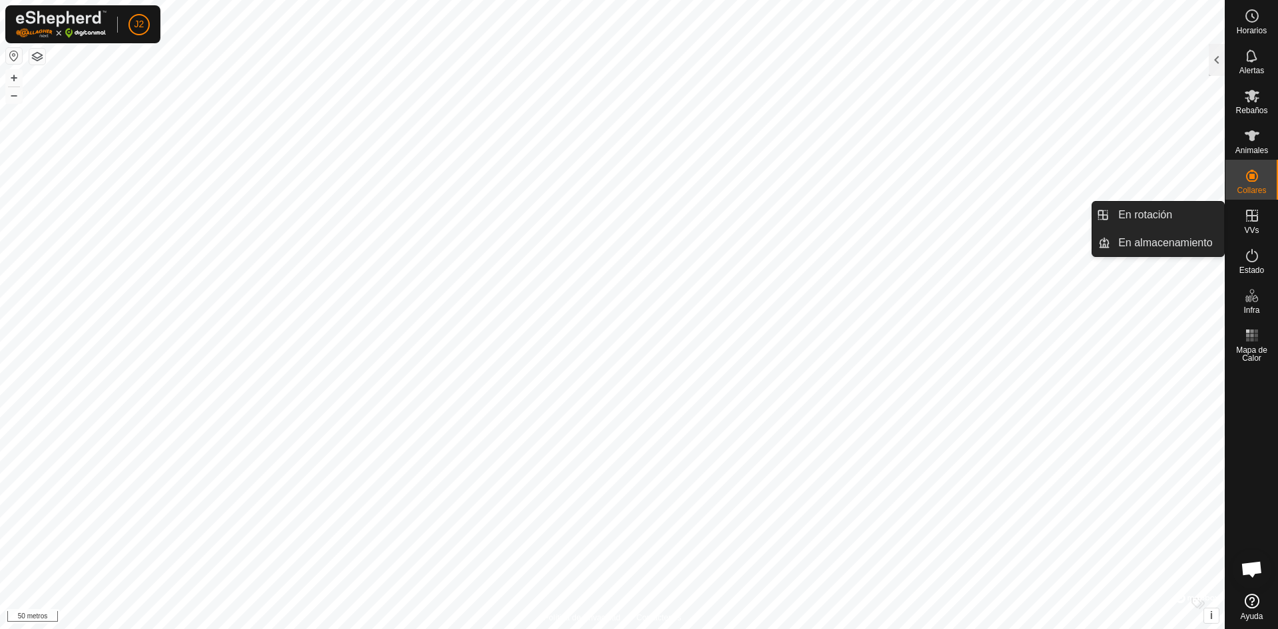
click at [13, 57] on button "button" at bounding box center [14, 56] width 16 height 16
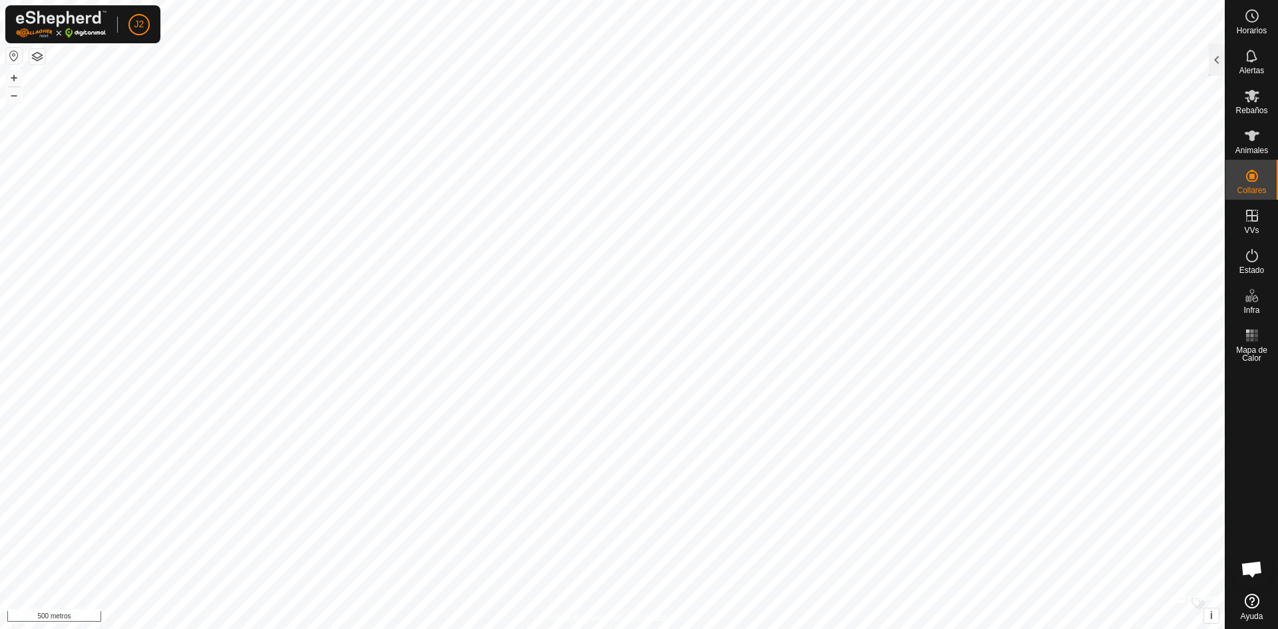
click at [33, 55] on button "button" at bounding box center [37, 57] width 16 height 16
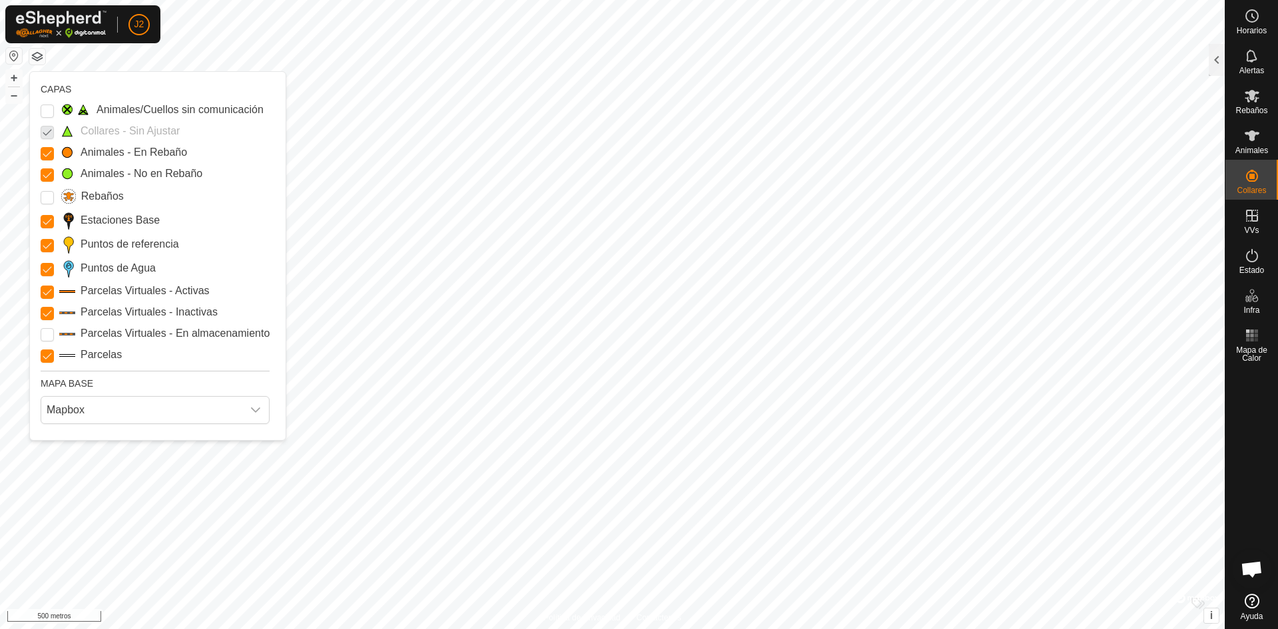
click at [49, 136] on p-checkbox at bounding box center [47, 131] width 13 height 16
click at [49, 152] on Mob "Animales - En Rebaño" at bounding box center [47, 153] width 13 height 13
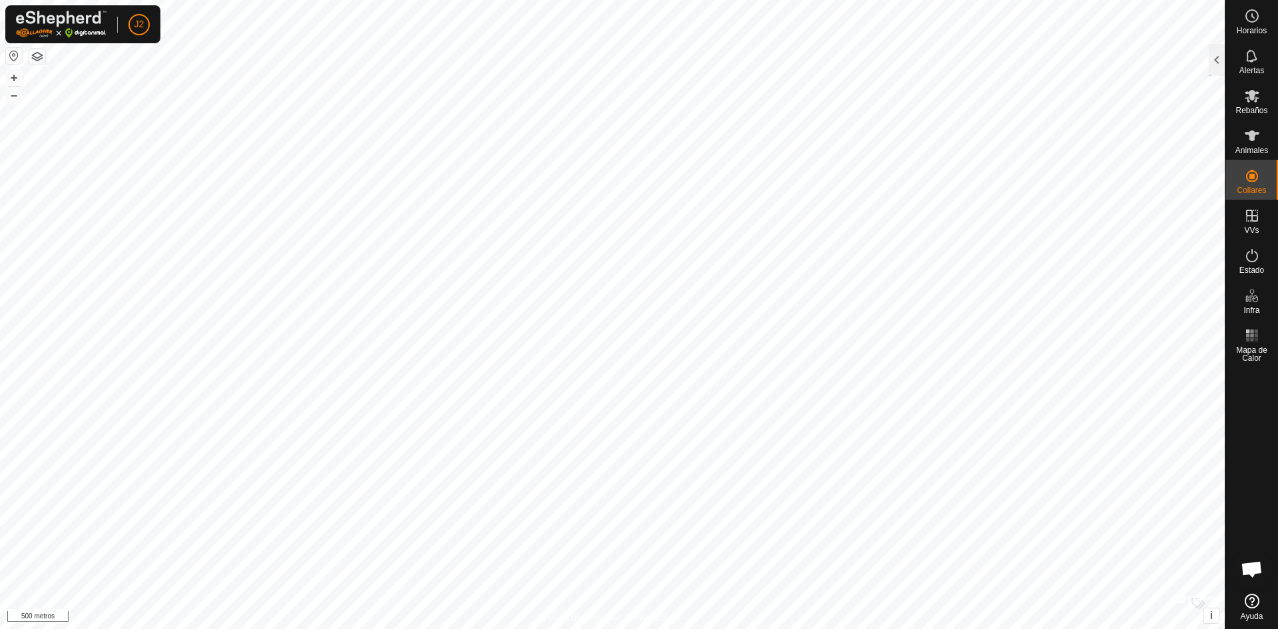
click at [35, 62] on button "button" at bounding box center [37, 57] width 16 height 16
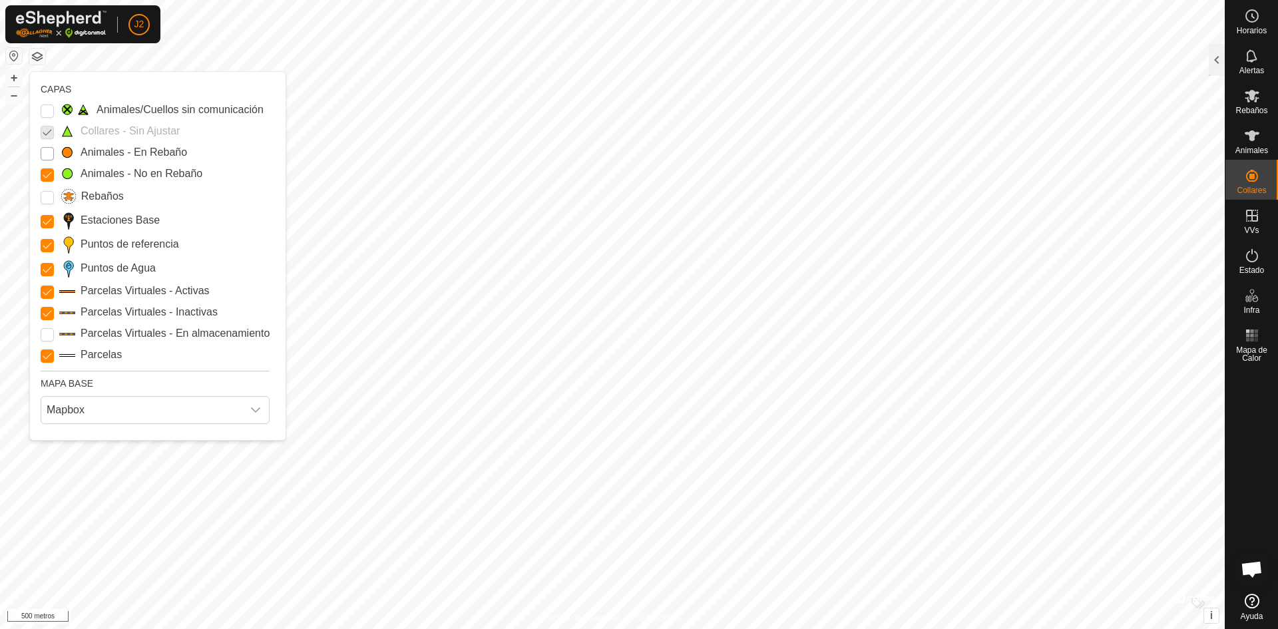
click at [50, 158] on Mob "Animales - En Rebaño" at bounding box center [47, 153] width 13 height 13
click at [66, 132] on span at bounding box center [67, 131] width 16 height 12
click at [48, 128] on p-checkbox at bounding box center [47, 131] width 13 height 16
click at [47, 109] on Issue "Animales/Cuellos sin comunicación" at bounding box center [47, 111] width 13 height 13
click at [50, 107] on Issue "Animales/Cuellos sin comunicación" at bounding box center [47, 111] width 13 height 13
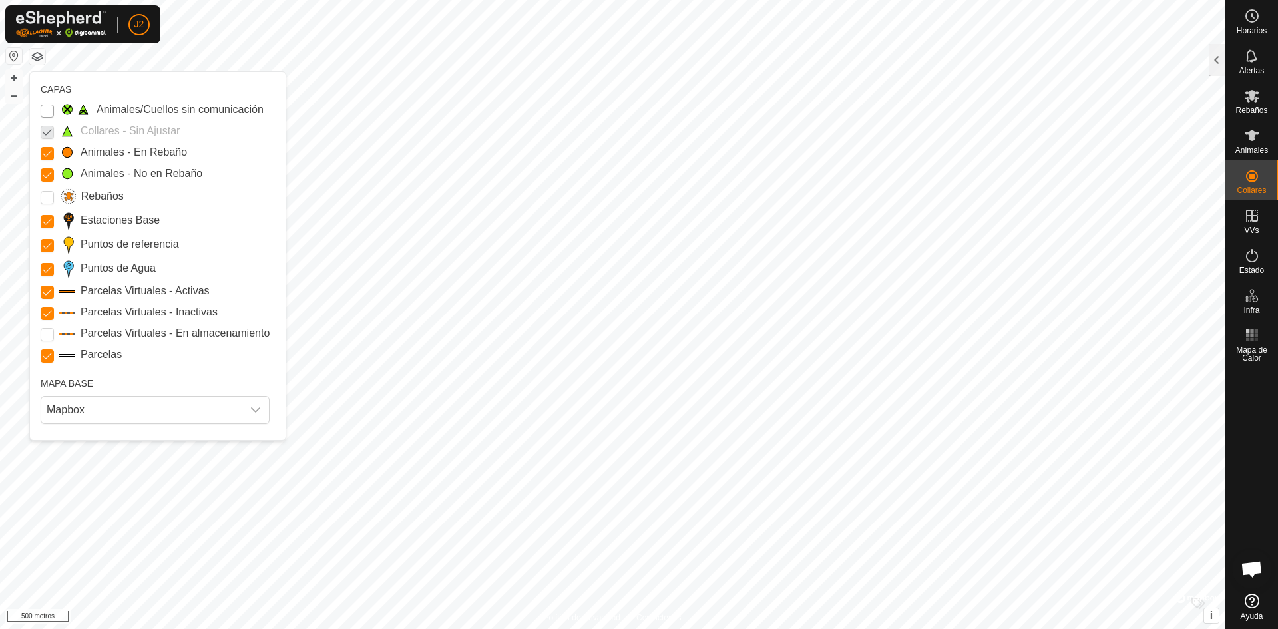
click at [47, 109] on Issue "Animales/Cuellos sin comunicación" at bounding box center [47, 111] width 13 height 13
click at [49, 173] on Mob "Animales - No en Rebaño" at bounding box center [47, 174] width 13 height 13
click at [48, 173] on Mob "Animales - No en Rebaño" at bounding box center [47, 174] width 13 height 13
click at [47, 154] on Mob "Animales - En Rebaño" at bounding box center [47, 153] width 13 height 13
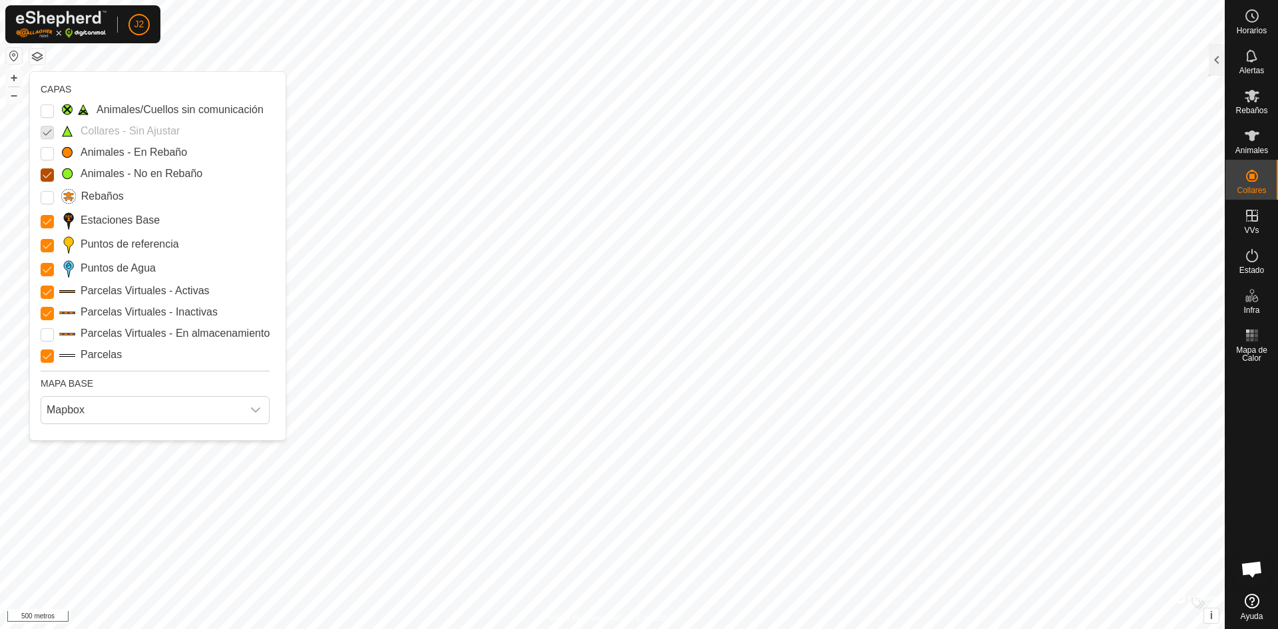
click at [45, 172] on Mob "Animales - No en Rebaño" at bounding box center [47, 174] width 13 height 13
click at [49, 154] on Mob "Animales - En Rebaño" at bounding box center [47, 153] width 13 height 13
click at [49, 172] on Mob "Animales - No en Rebaño" at bounding box center [47, 174] width 13 height 13
click at [48, 194] on input "Rebaños" at bounding box center [47, 197] width 13 height 13
click at [51, 200] on input "Rebaños" at bounding box center [47, 197] width 13 height 13
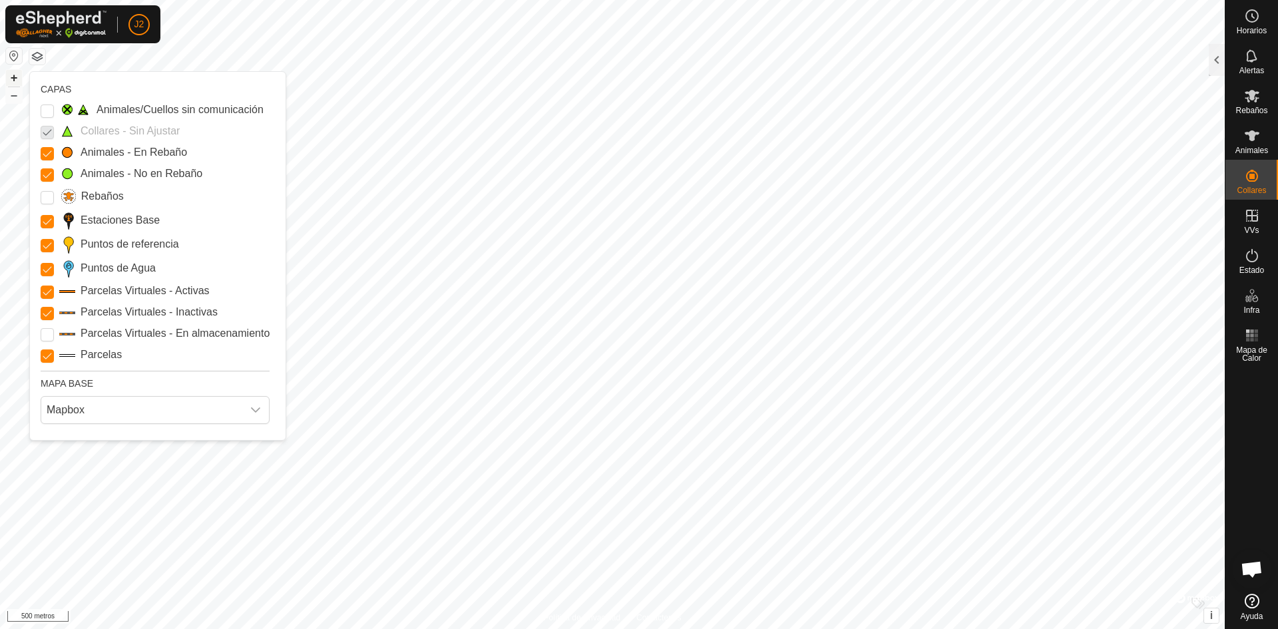
click at [17, 79] on font "+" at bounding box center [14, 78] width 7 height 14
